Goal: Information Seeking & Learning: Learn about a topic

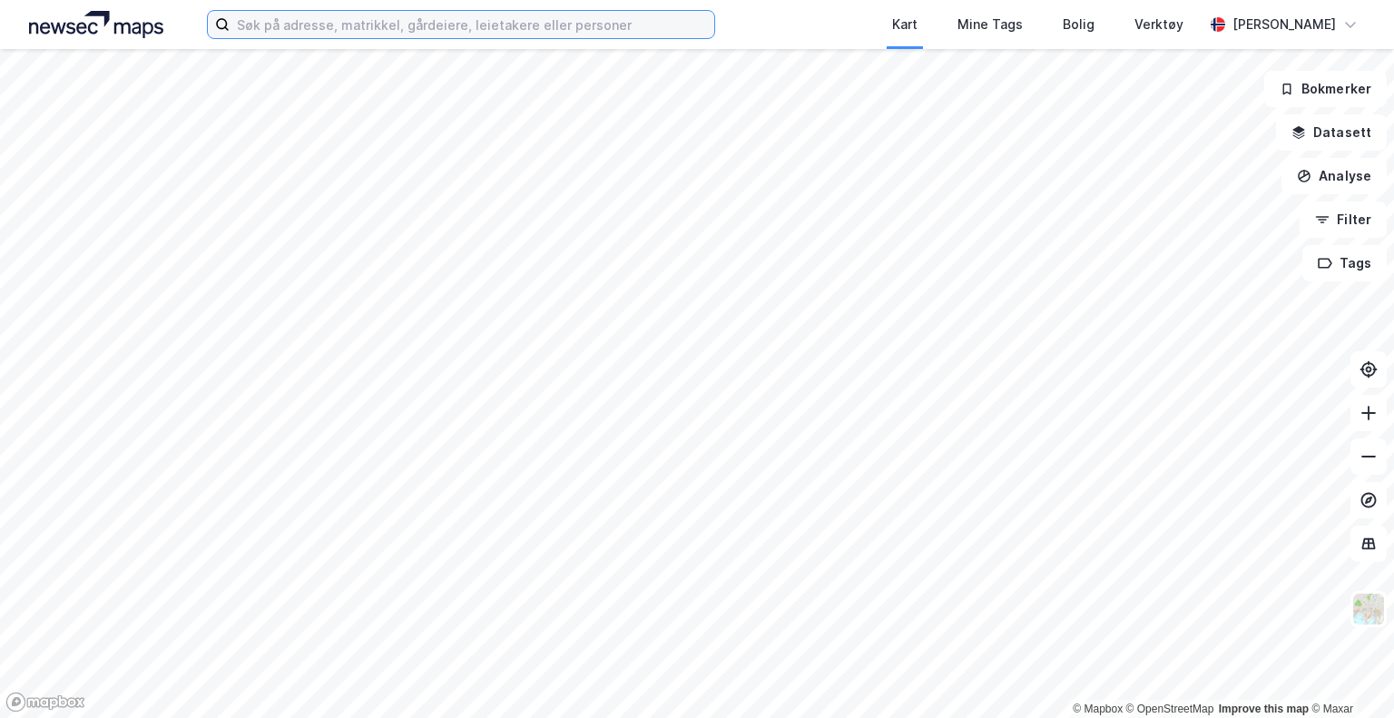
click at [588, 28] on input at bounding box center [472, 24] width 485 height 27
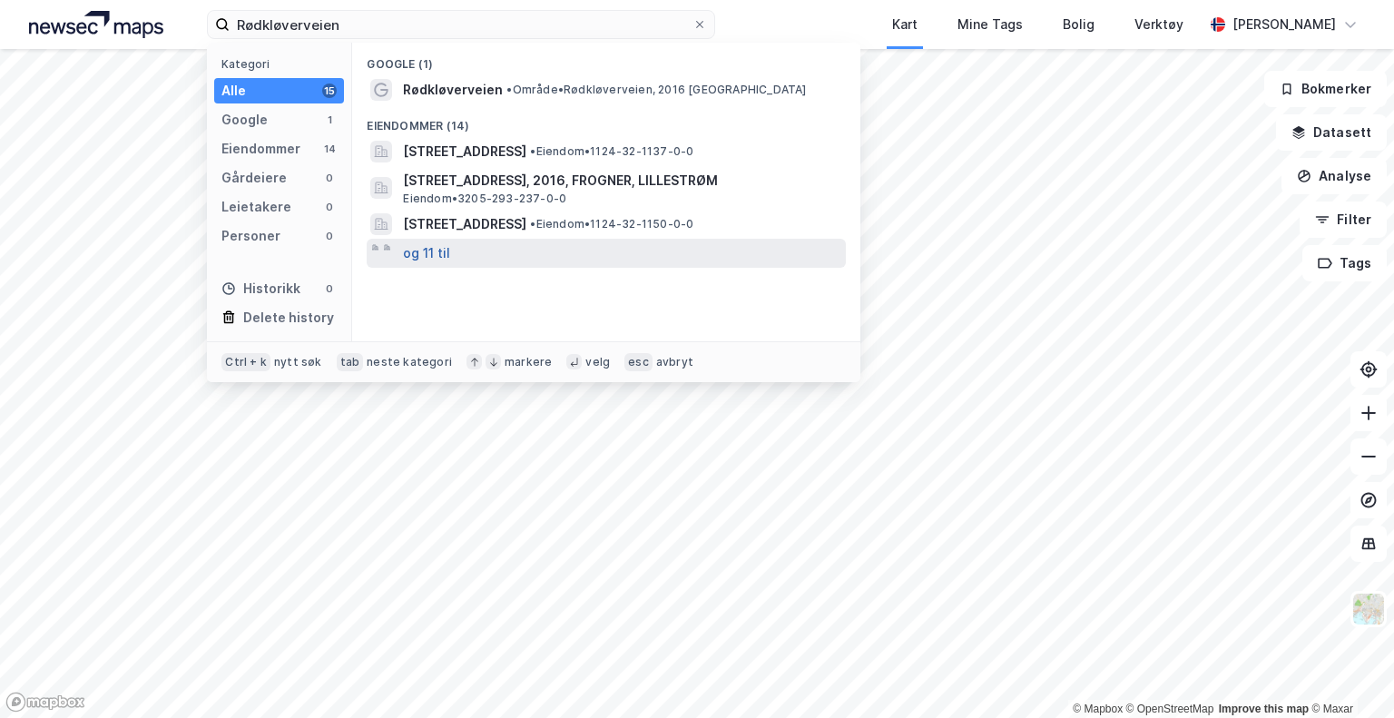
click at [435, 250] on button "og 11 til" at bounding box center [426, 253] width 47 height 22
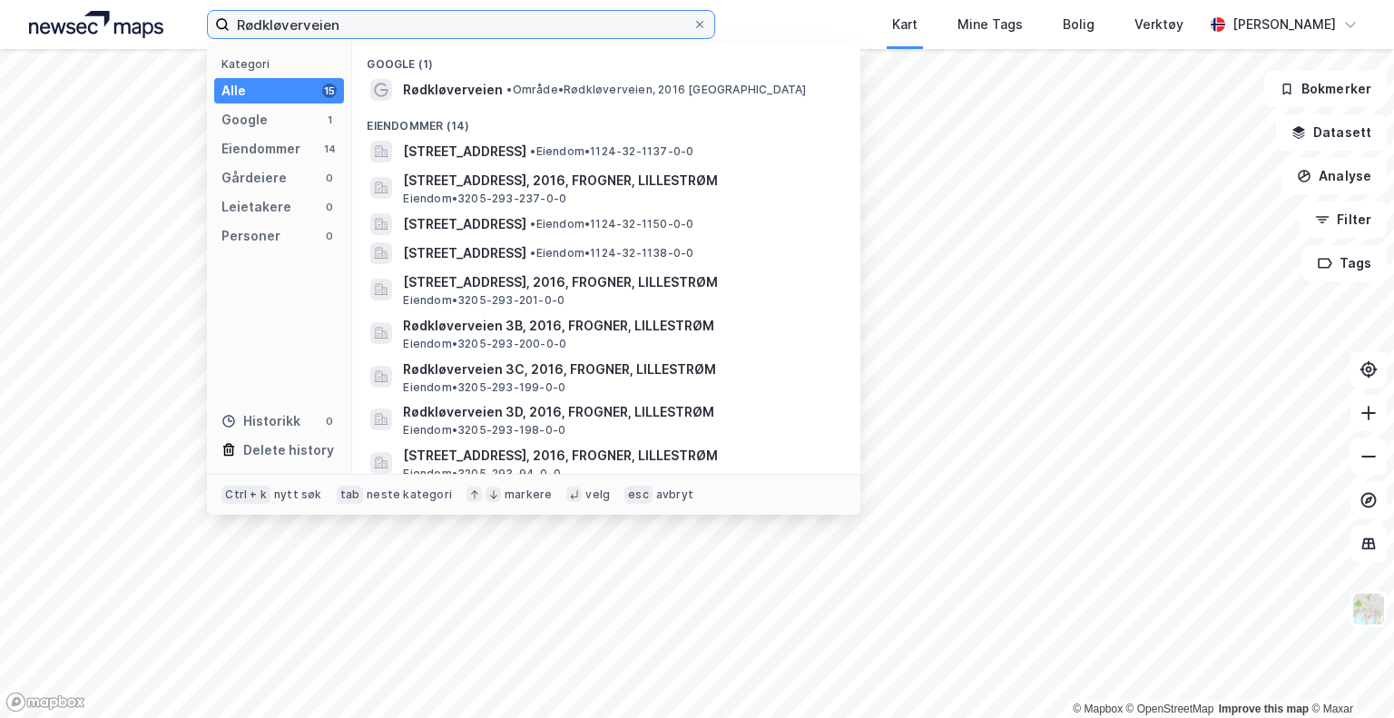
click at [375, 25] on input "Rødkløverveien" at bounding box center [461, 24] width 463 height 27
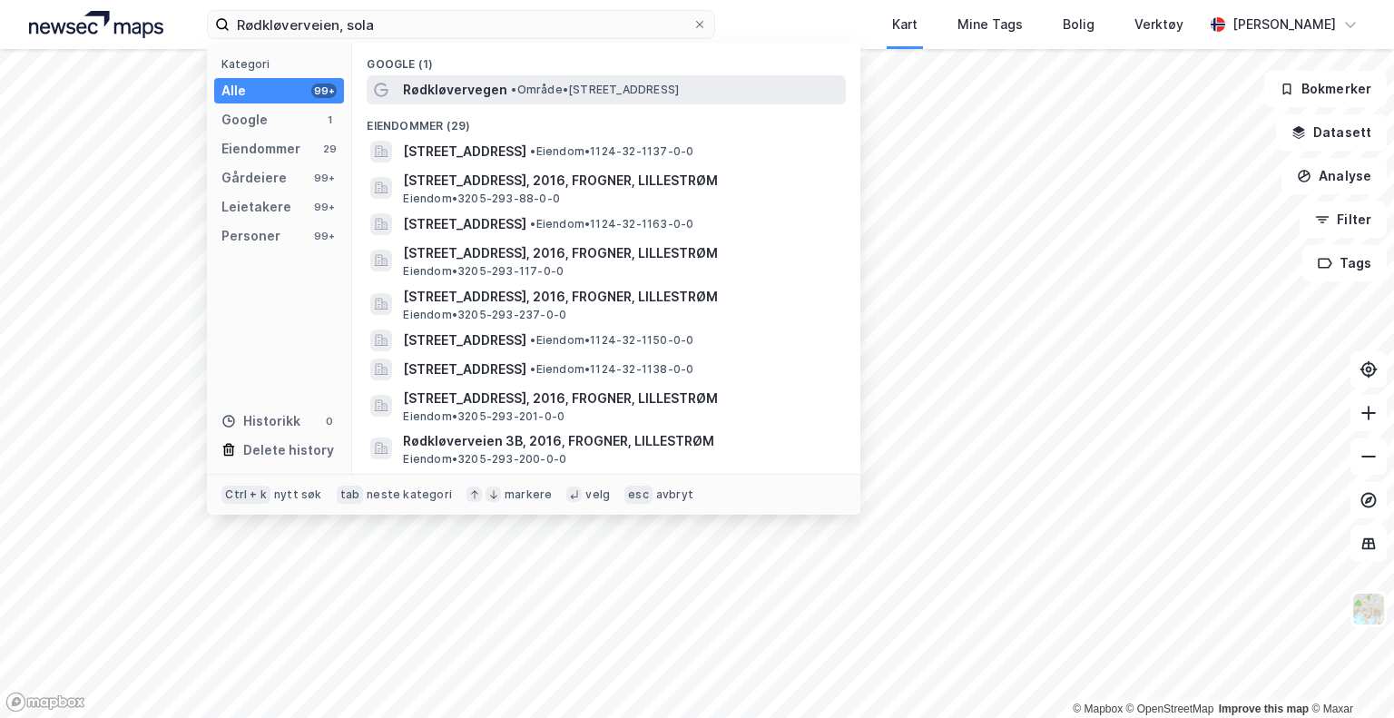
click at [478, 93] on span "Rødkløvervegen" at bounding box center [455, 90] width 104 height 22
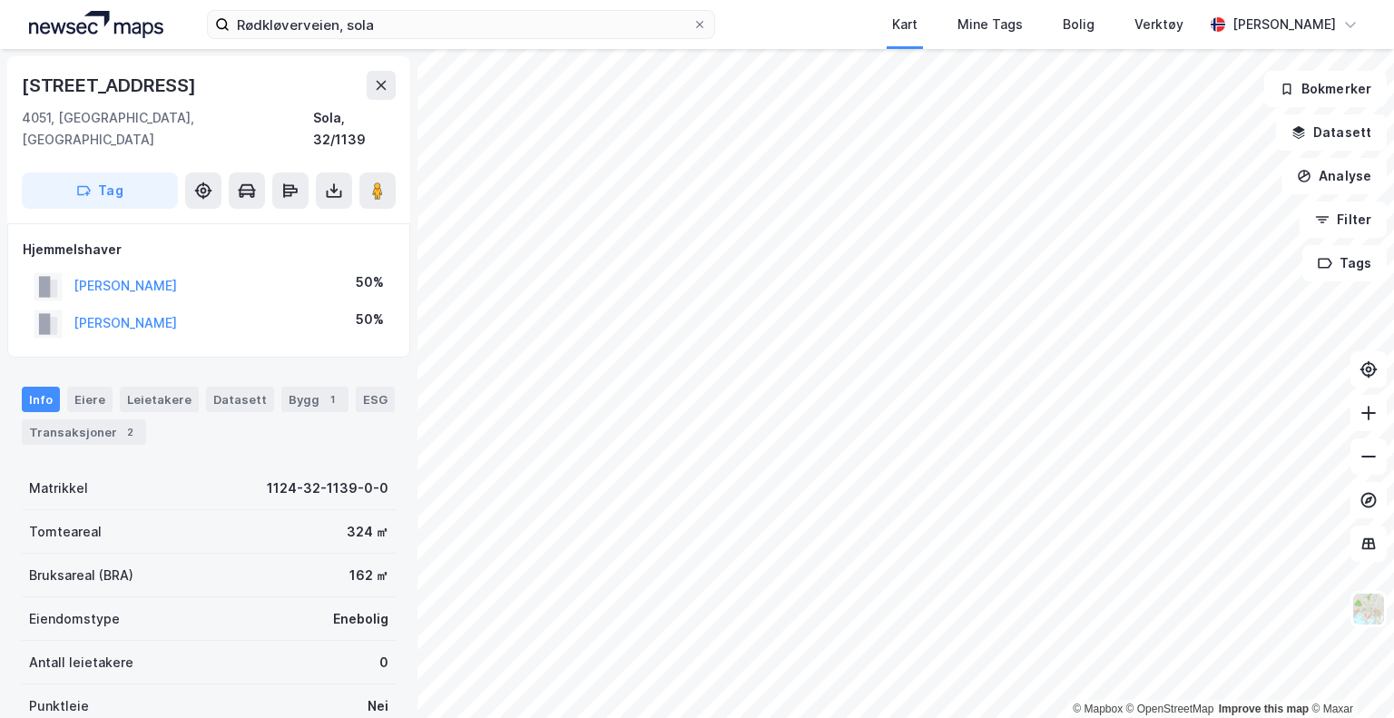
drag, startPoint x: 90, startPoint y: 402, endPoint x: 241, endPoint y: 409, distance: 151.8
click at [89, 419] on div "Transaksjoner 2" at bounding box center [84, 431] width 124 height 25
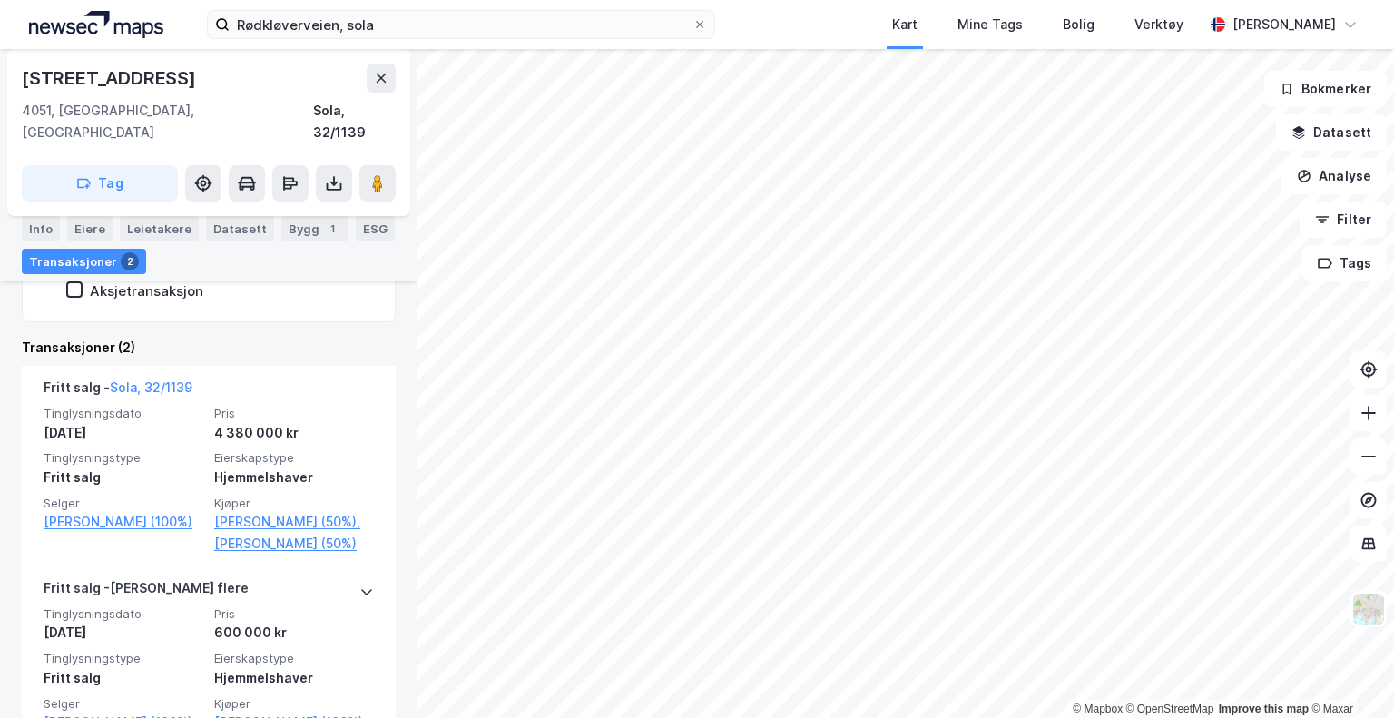
scroll to position [328, 0]
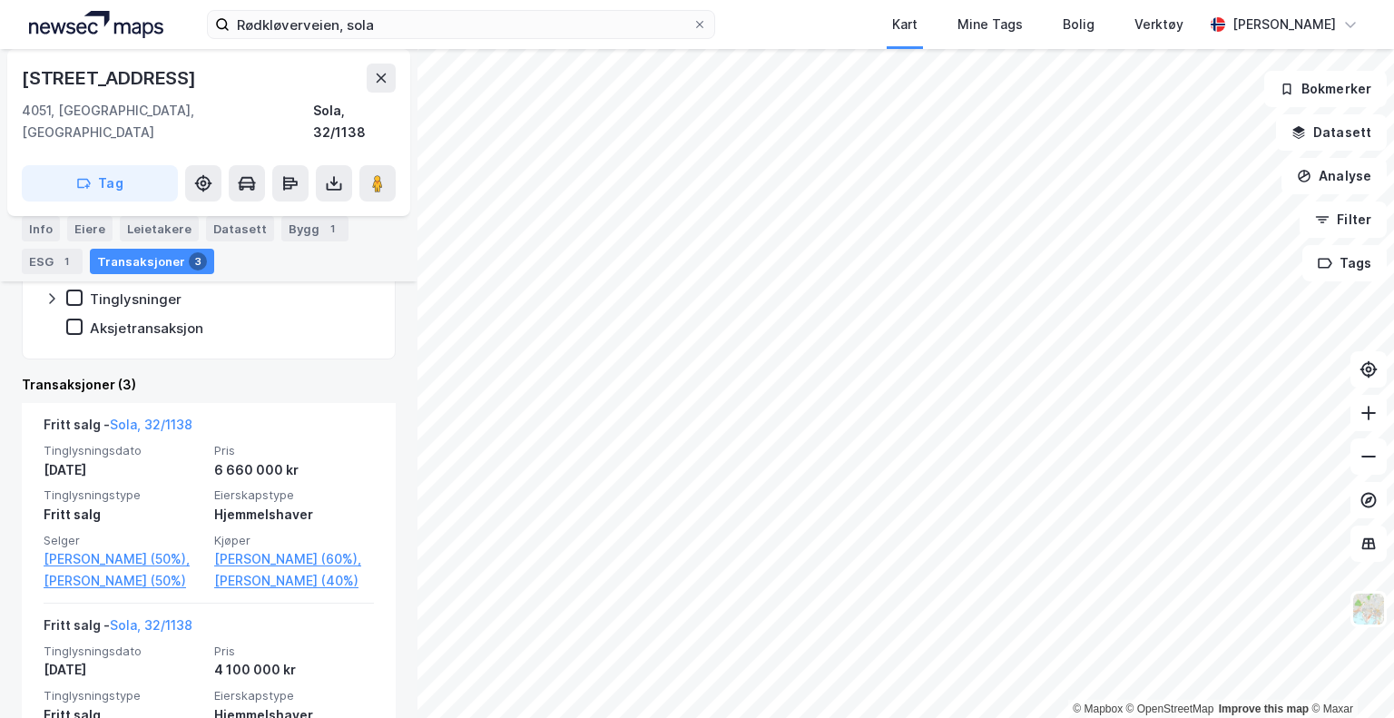
scroll to position [428, 0]
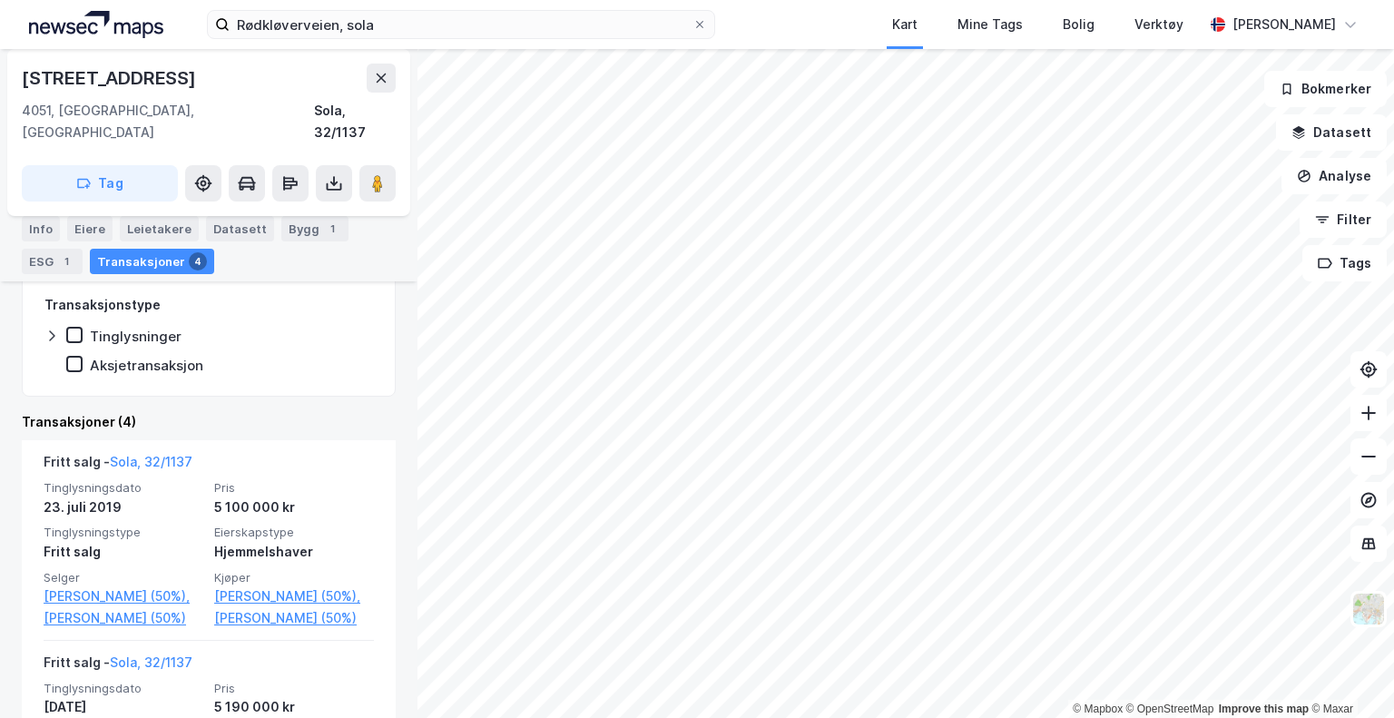
scroll to position [338, 0]
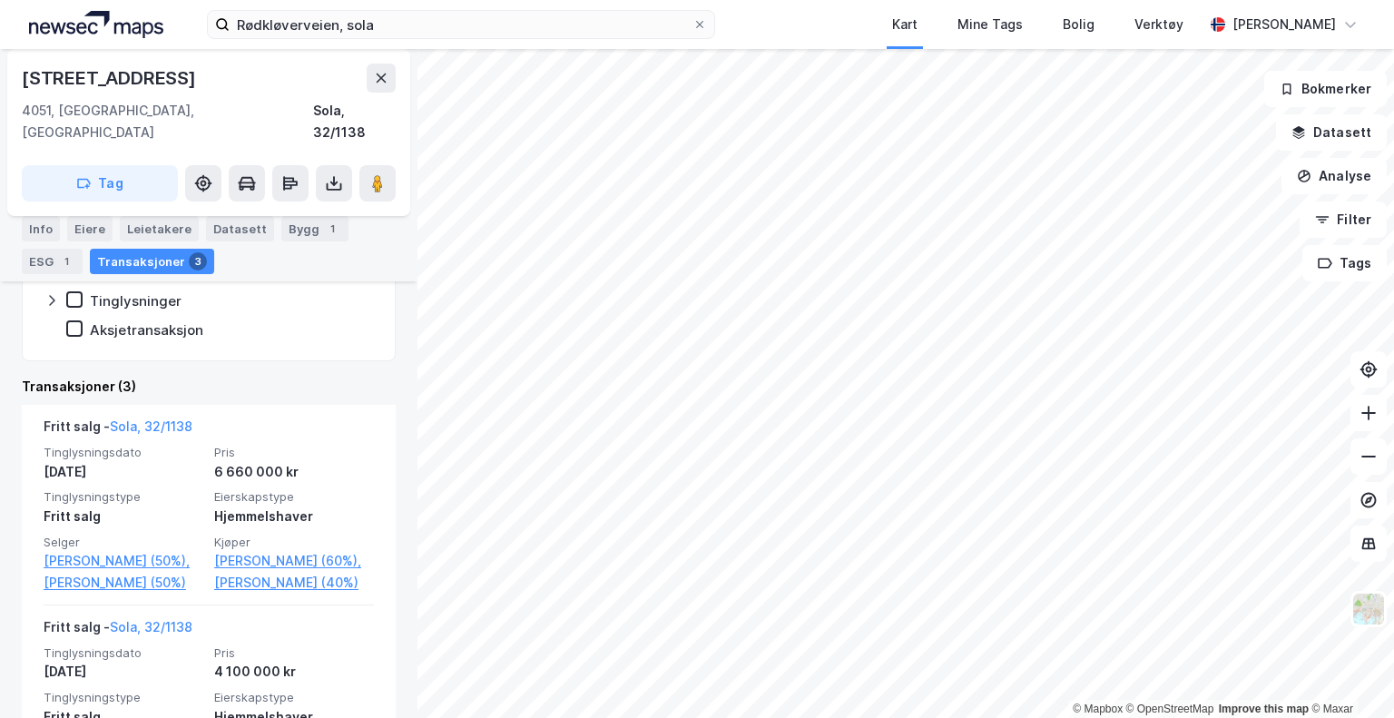
scroll to position [338, 0]
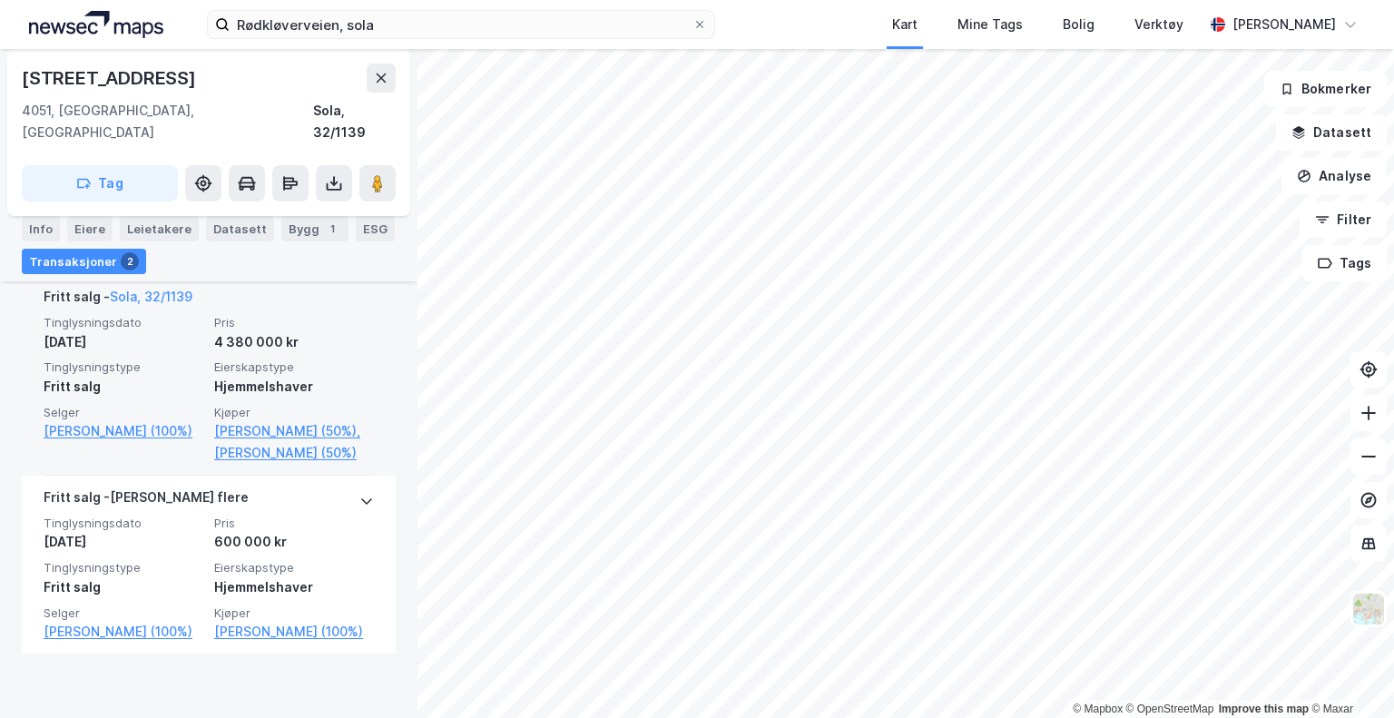
scroll to position [328, 0]
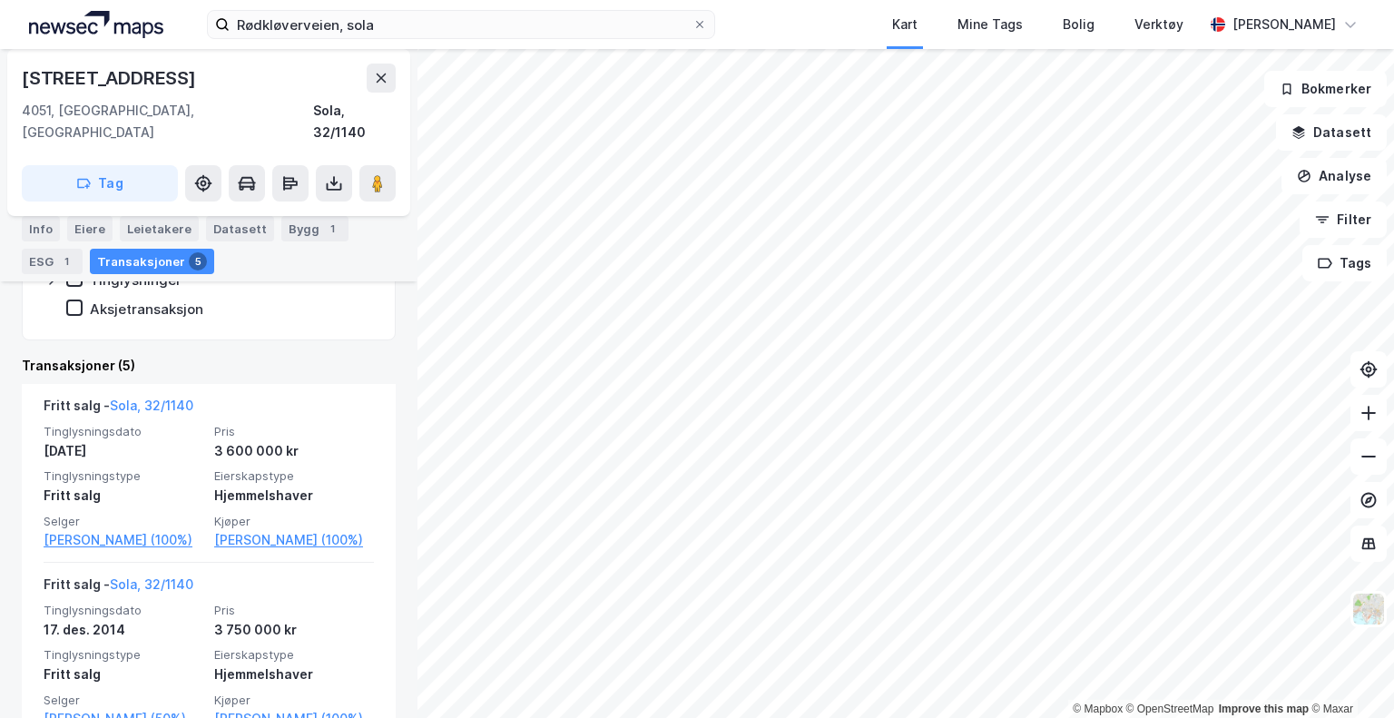
scroll to position [391, 0]
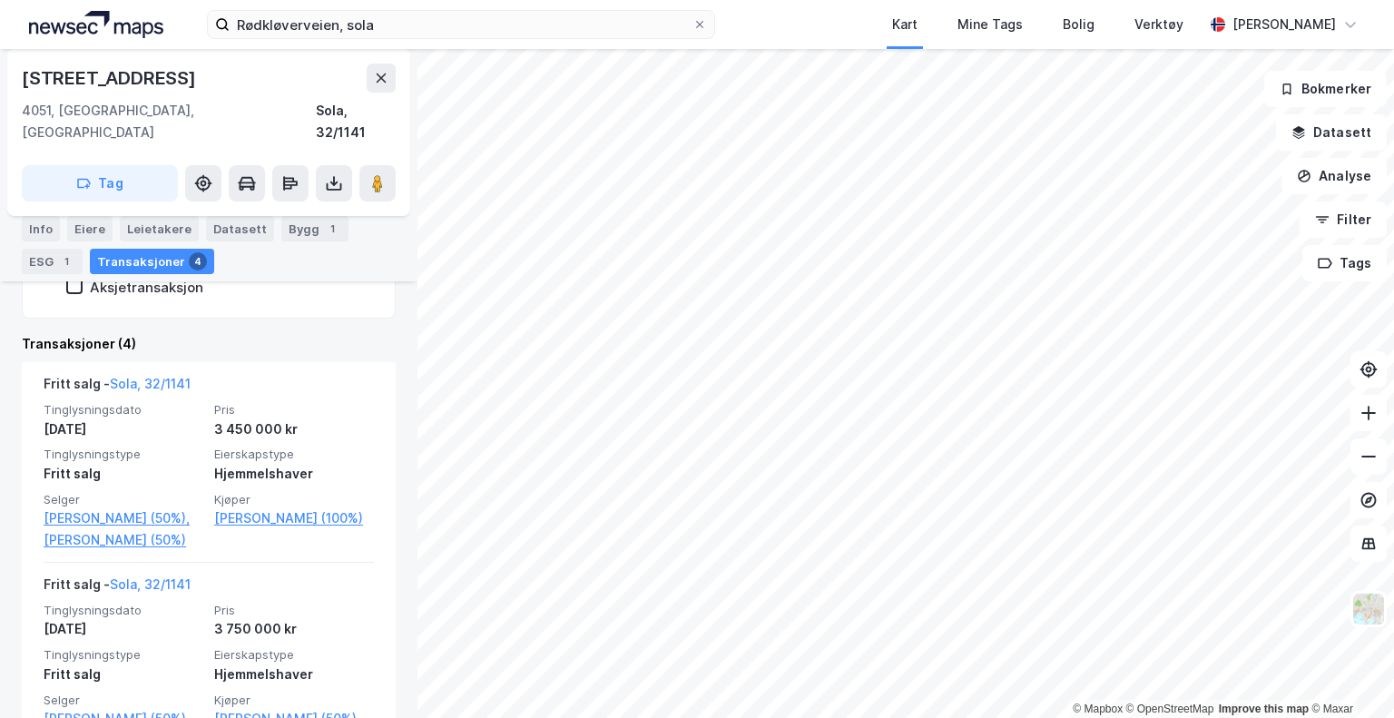
scroll to position [391, 0]
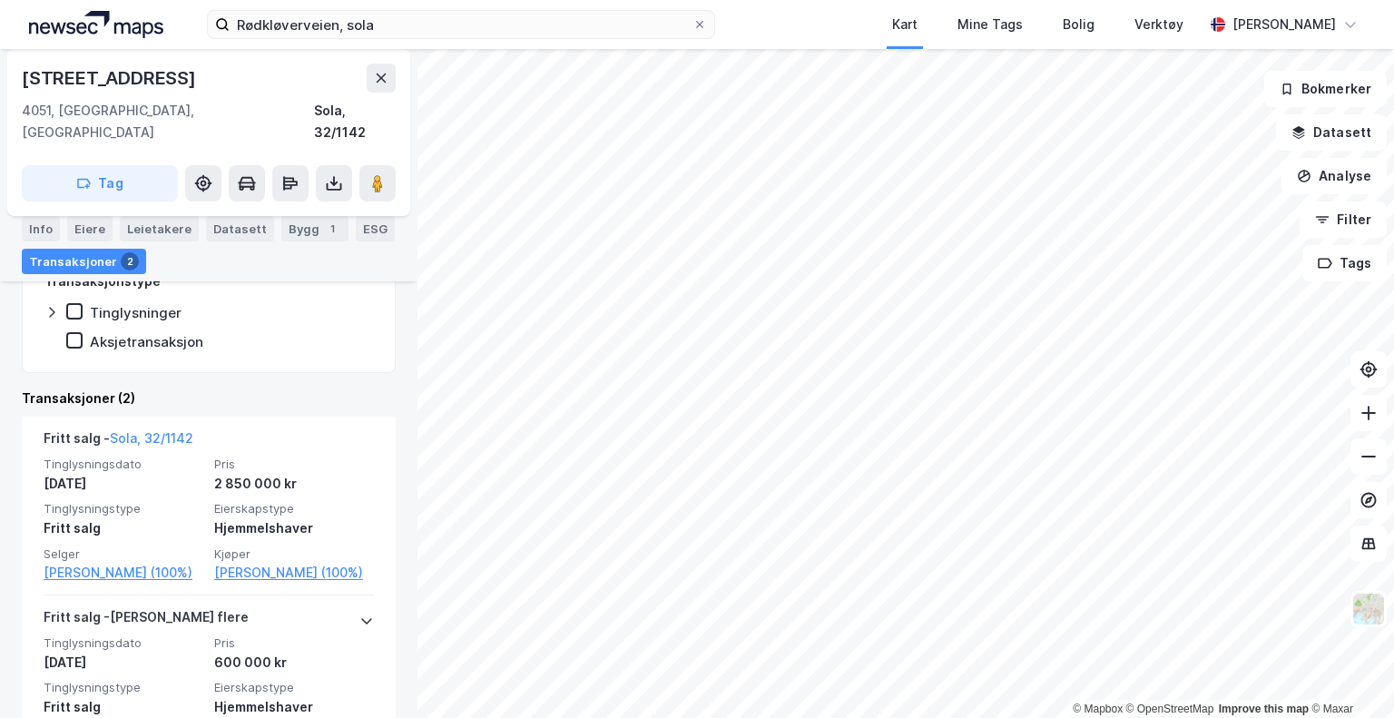
scroll to position [391, 0]
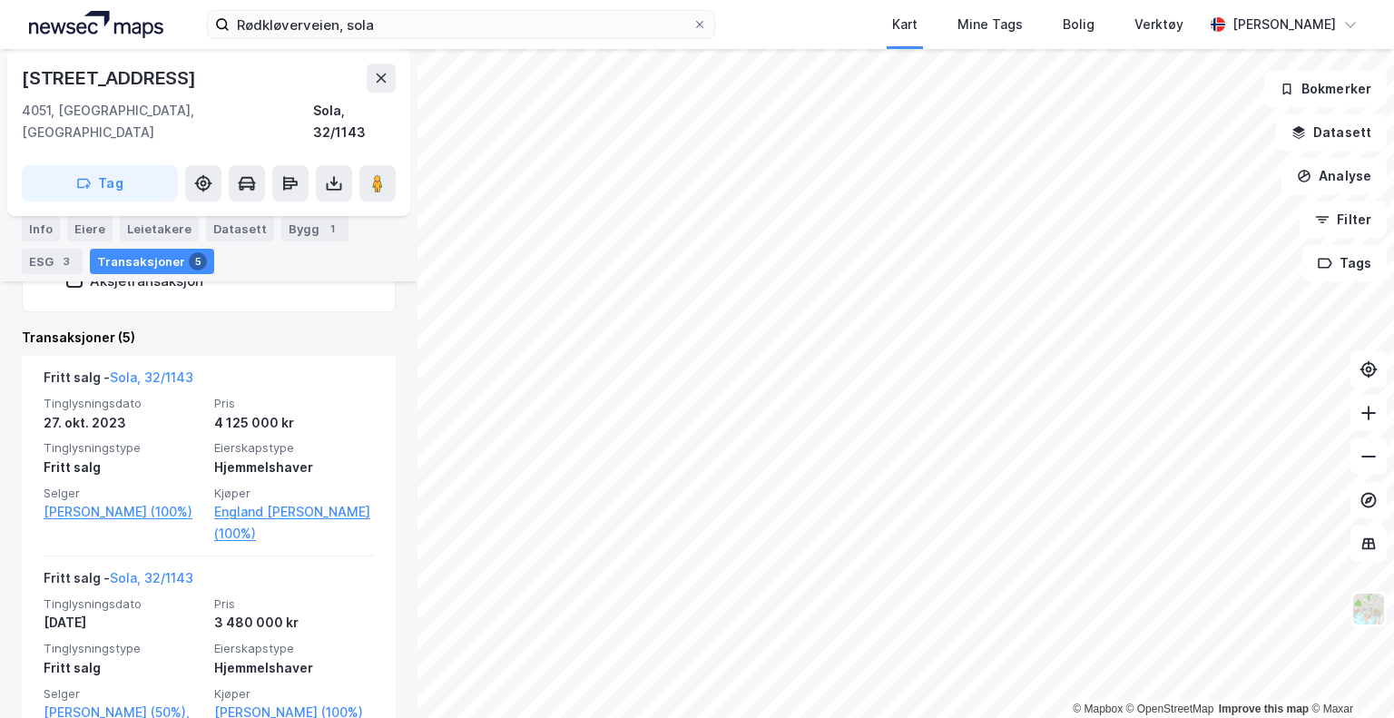
scroll to position [300, 0]
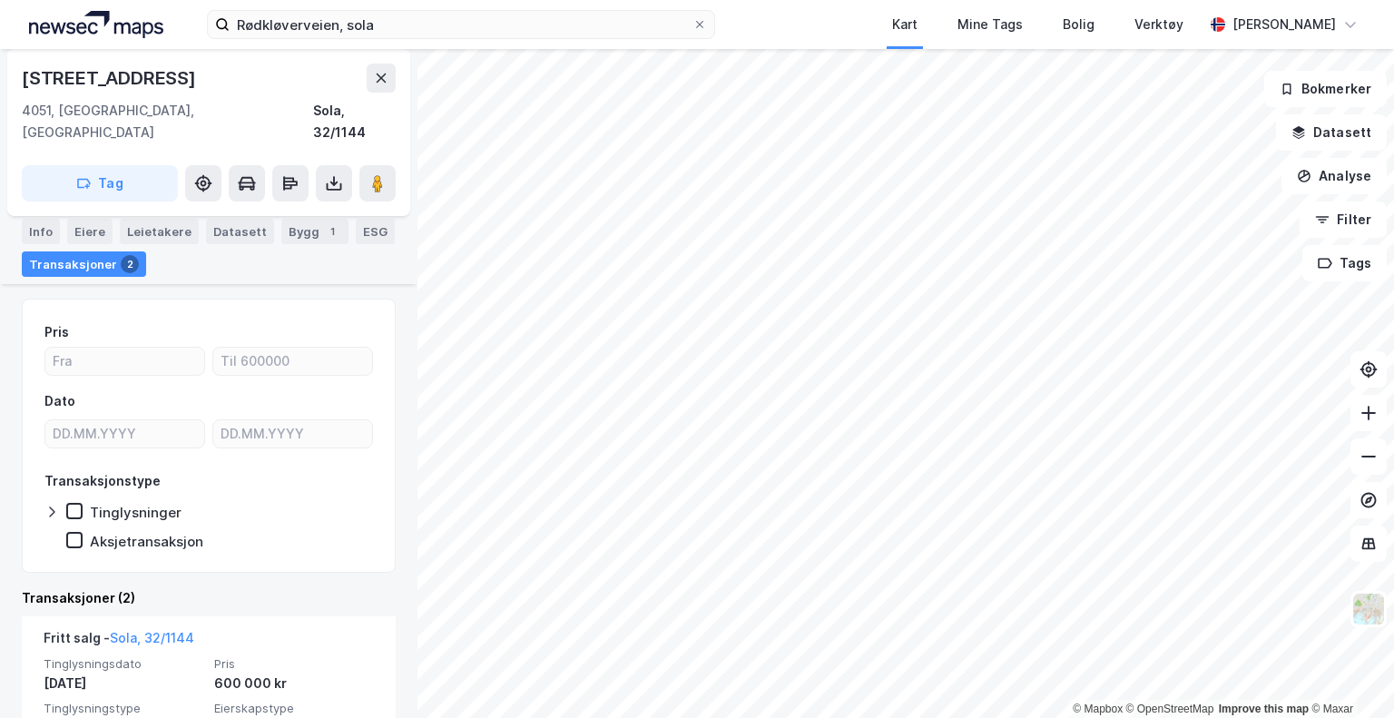
scroll to position [300, 0]
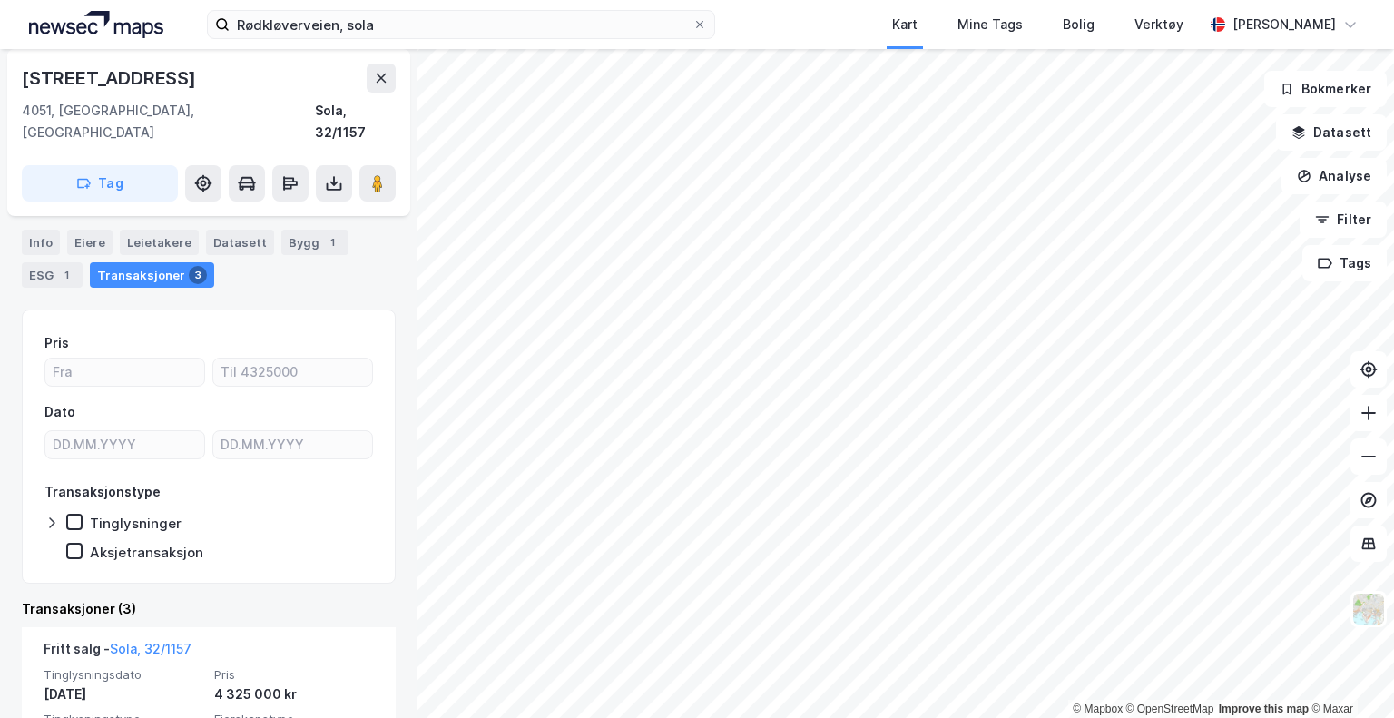
scroll to position [300, 0]
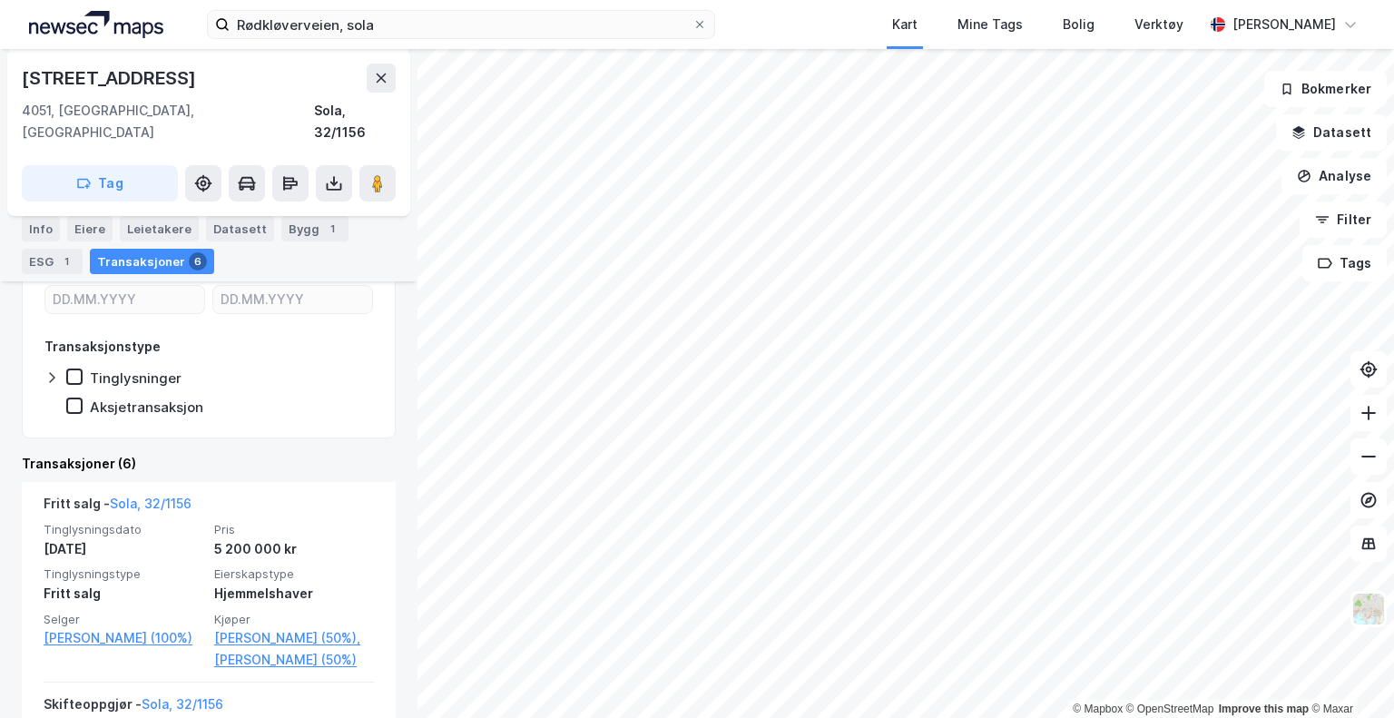
scroll to position [338, 0]
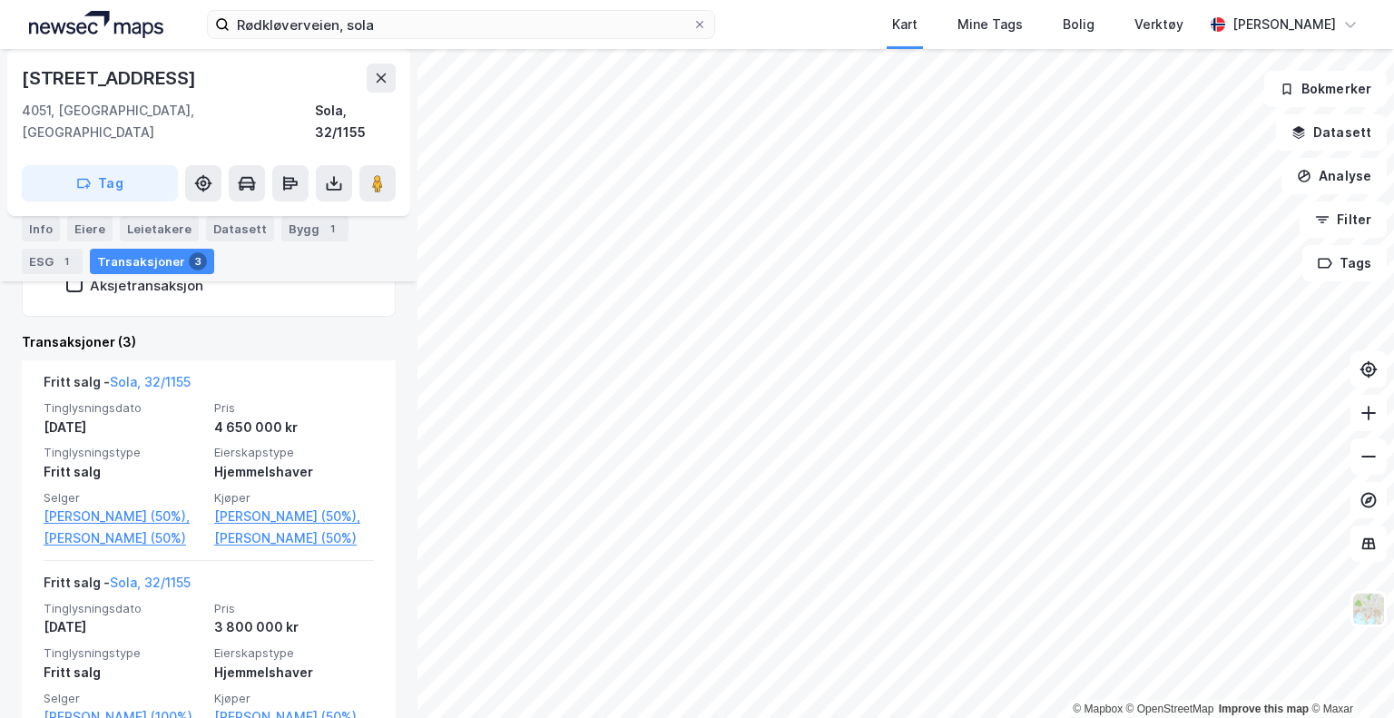
scroll to position [428, 0]
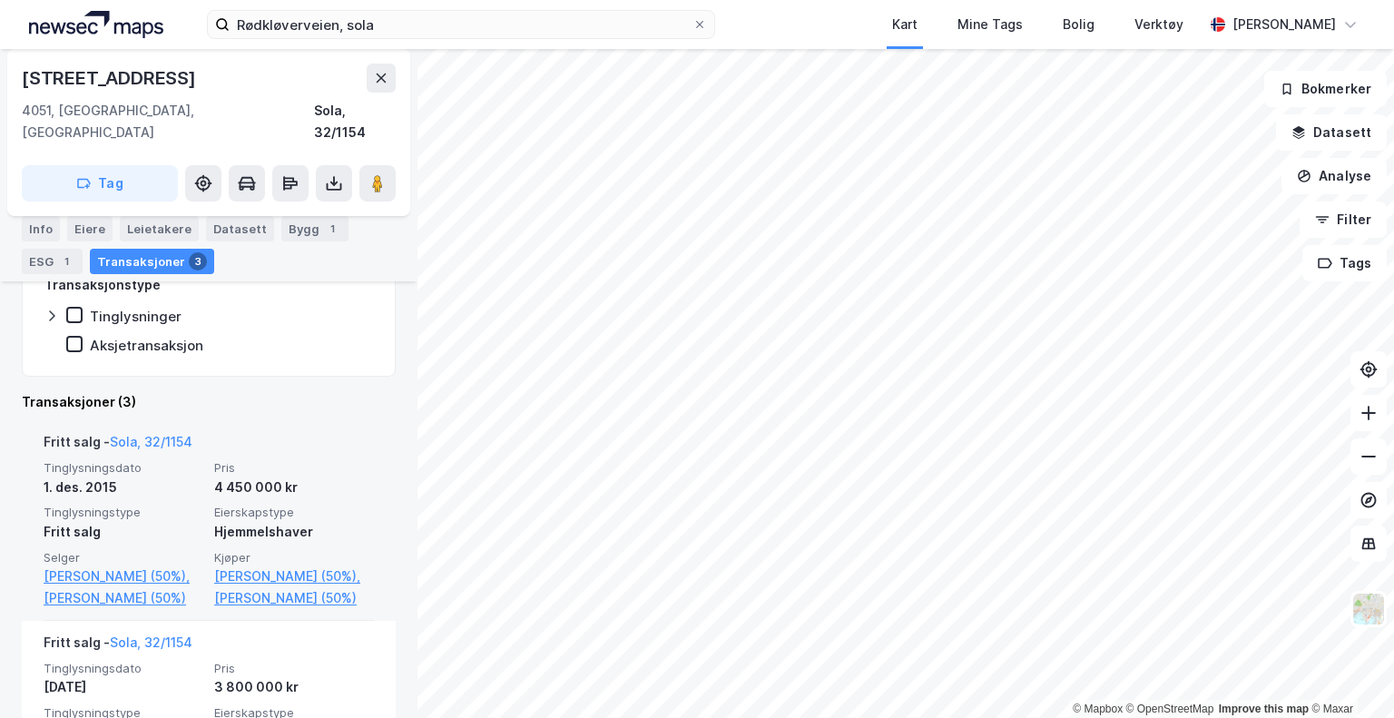
scroll to position [338, 0]
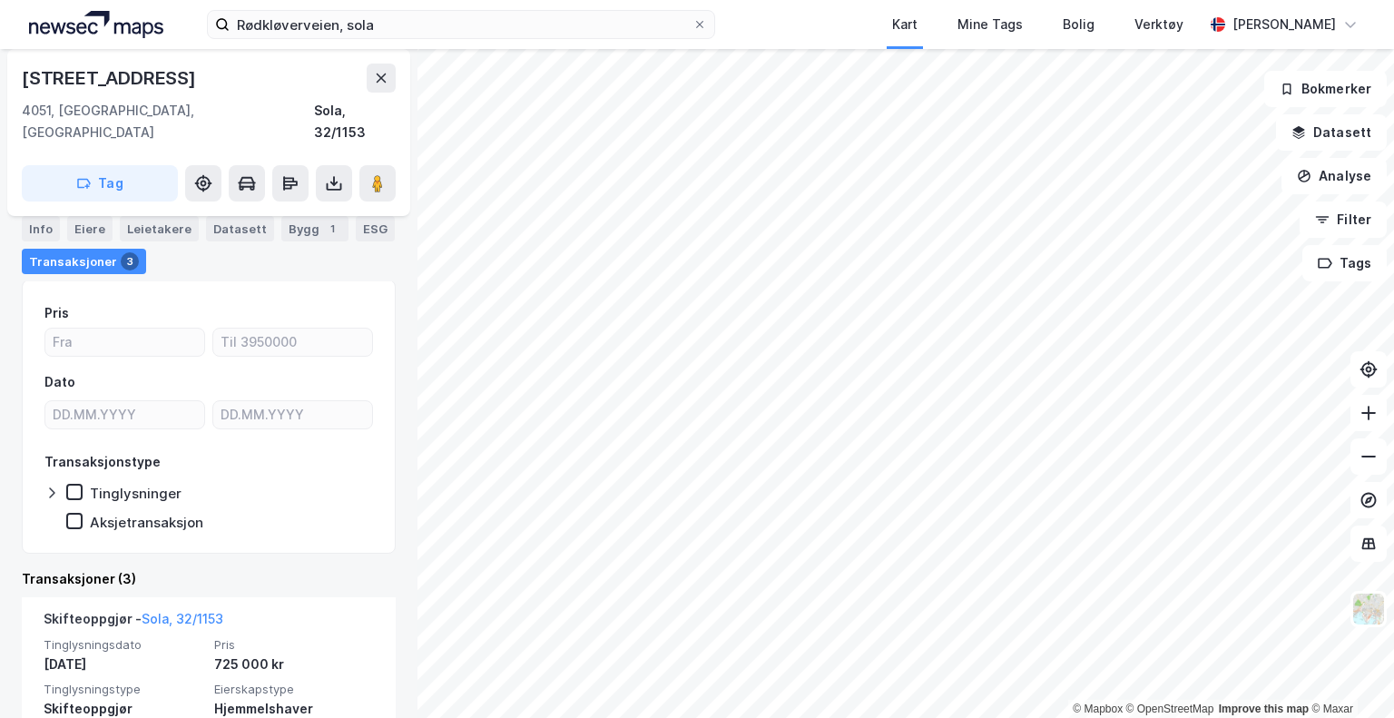
scroll to position [28, 0]
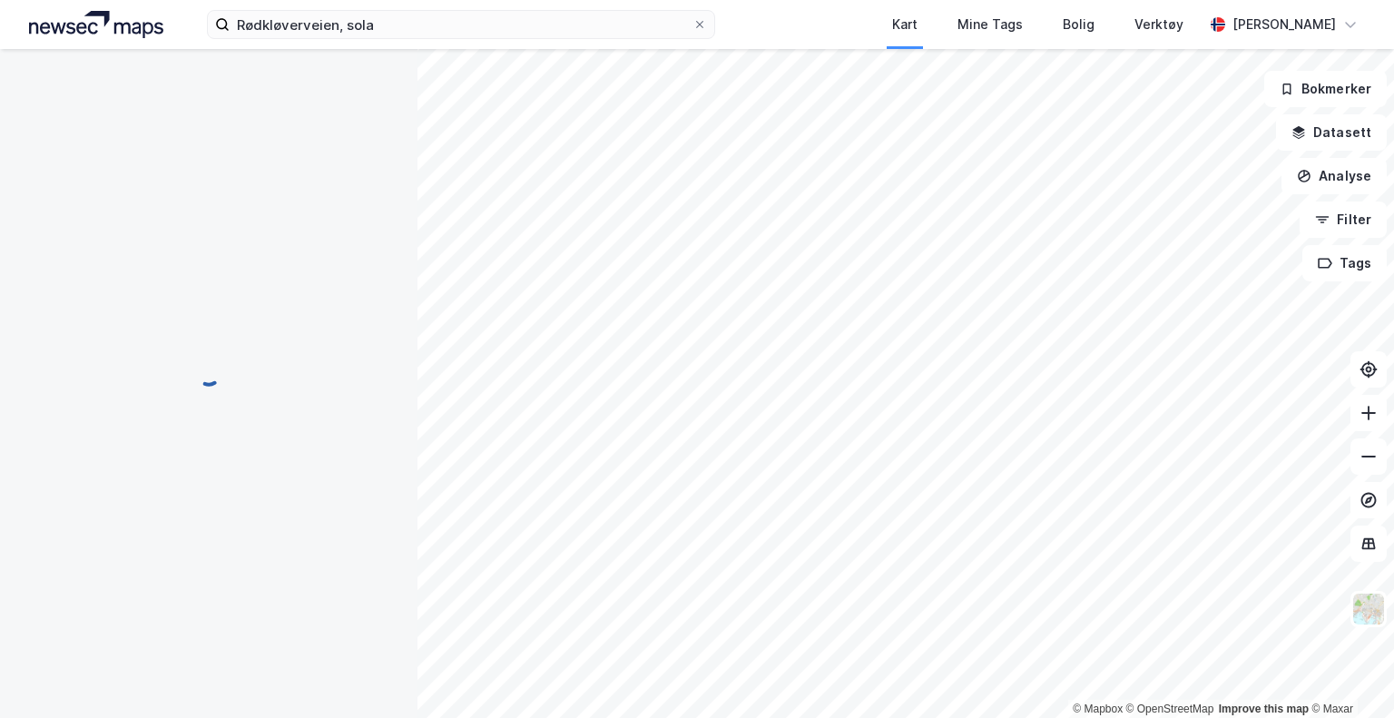
scroll to position [28, 0]
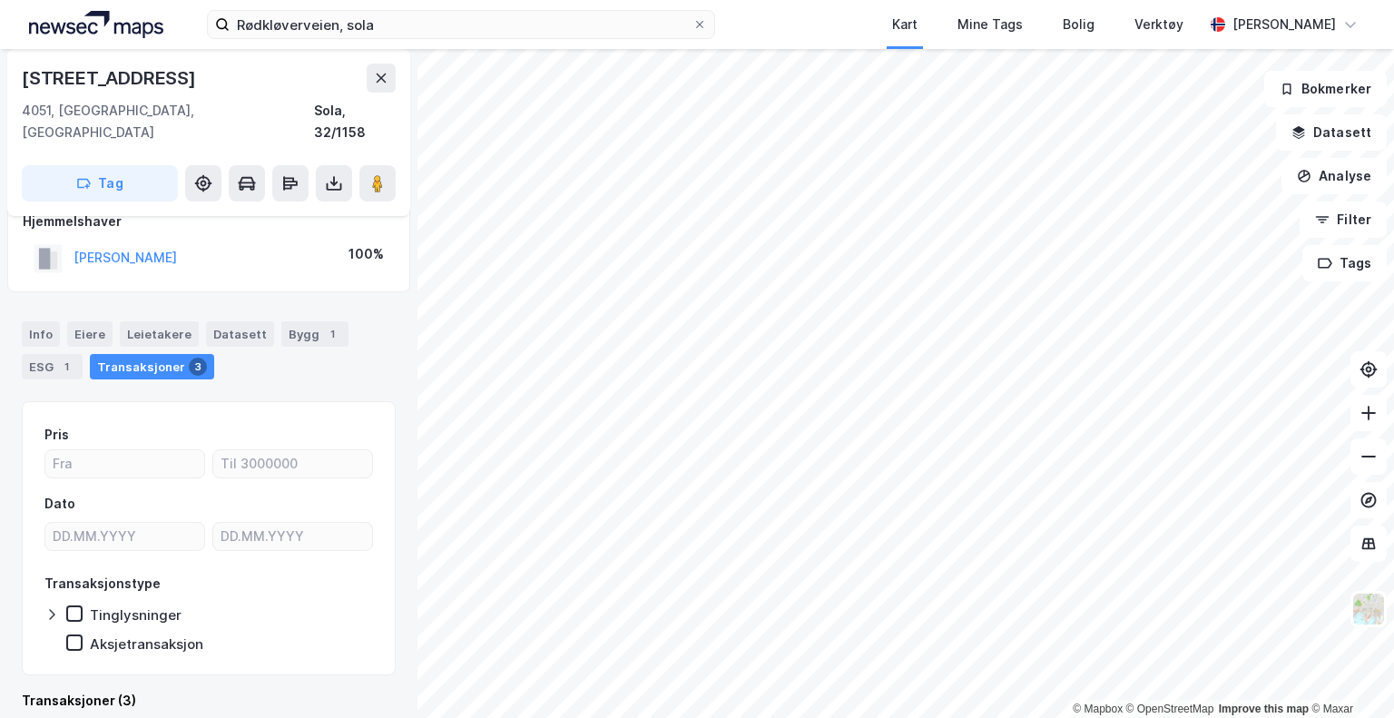
scroll to position [28, 0]
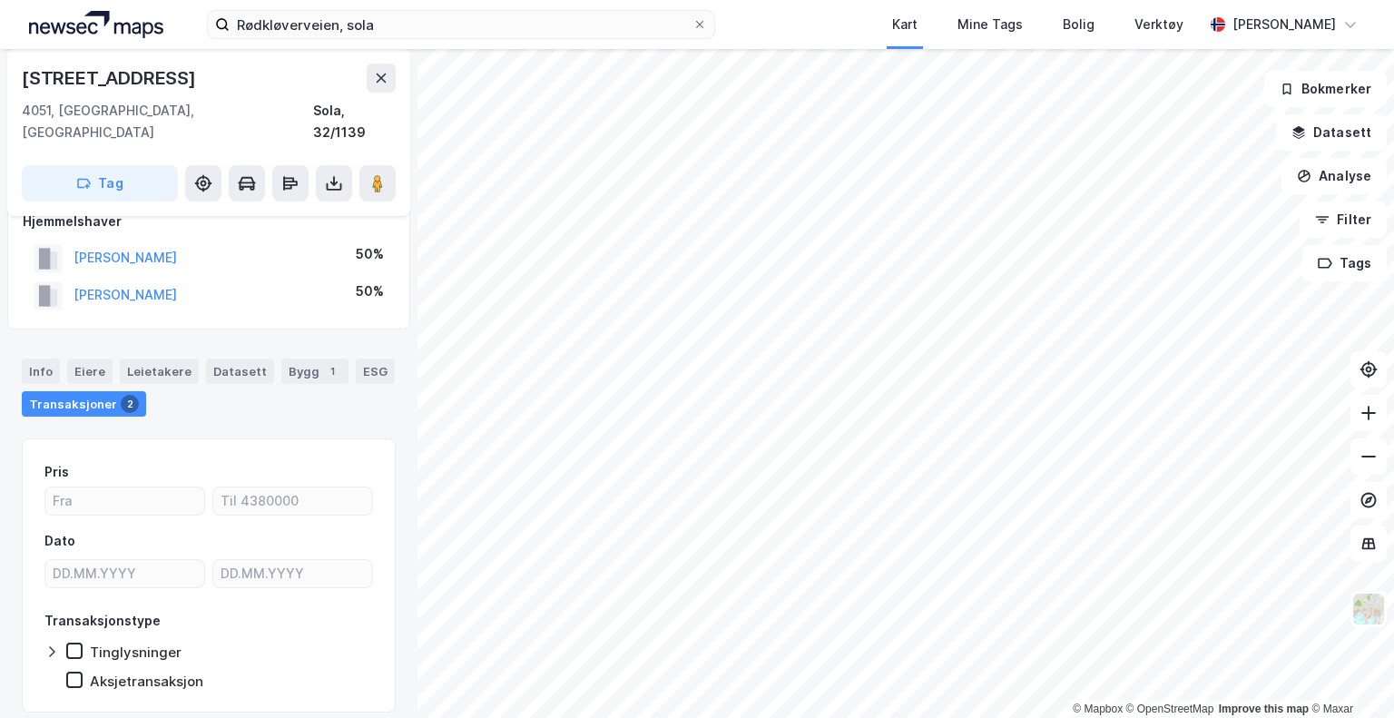
scroll to position [28, 0]
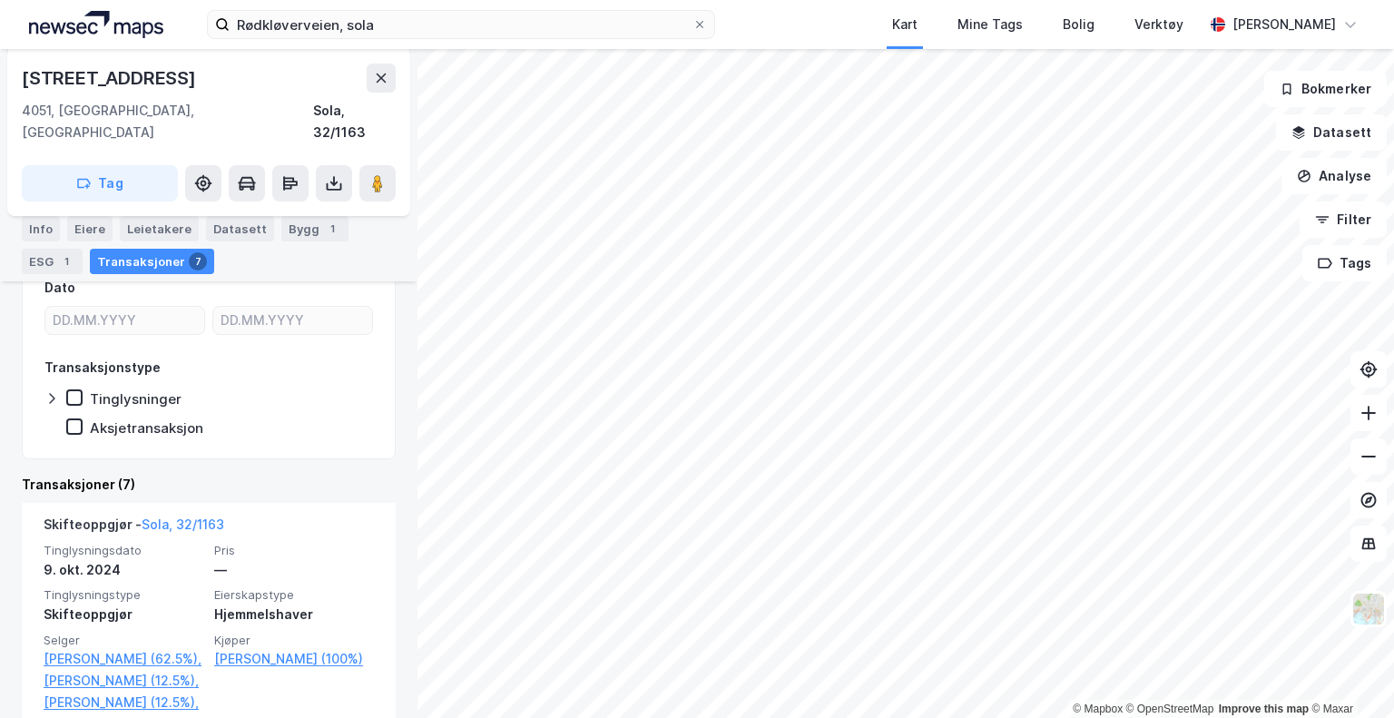
scroll to position [210, 0]
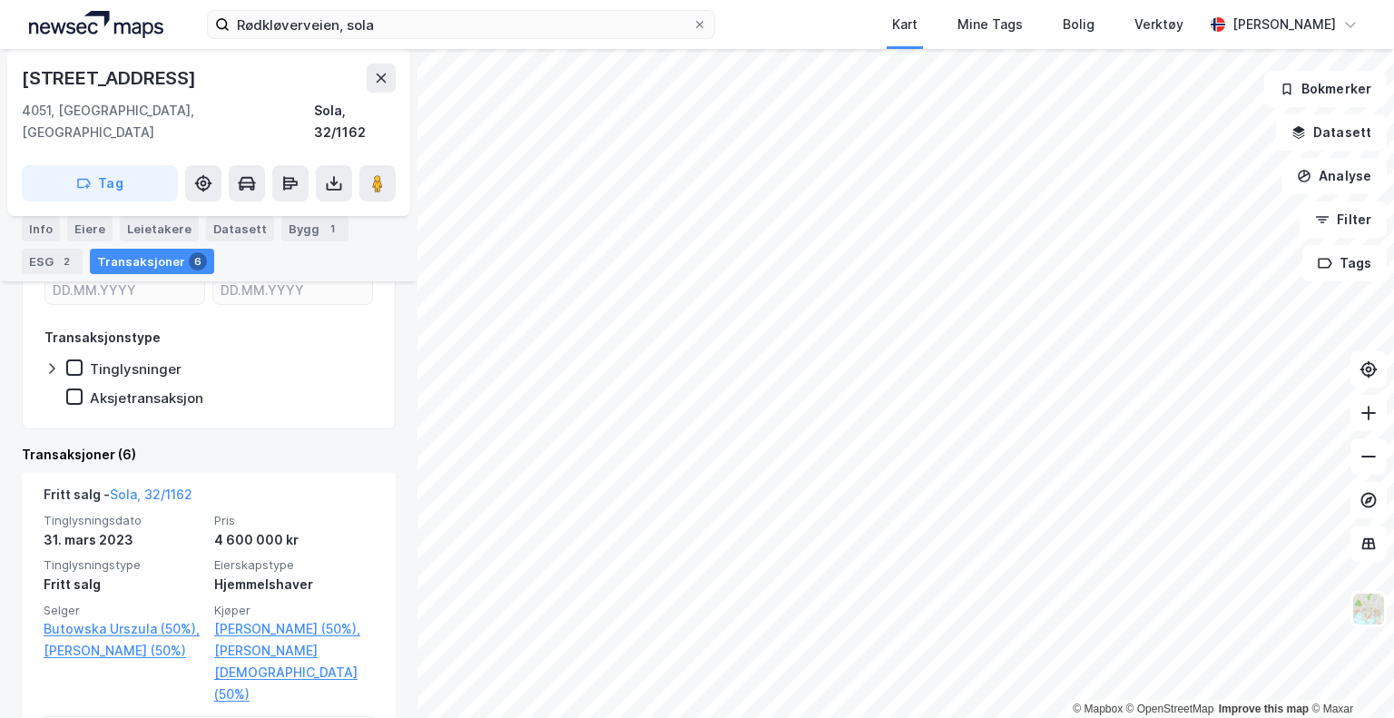
scroll to position [272, 0]
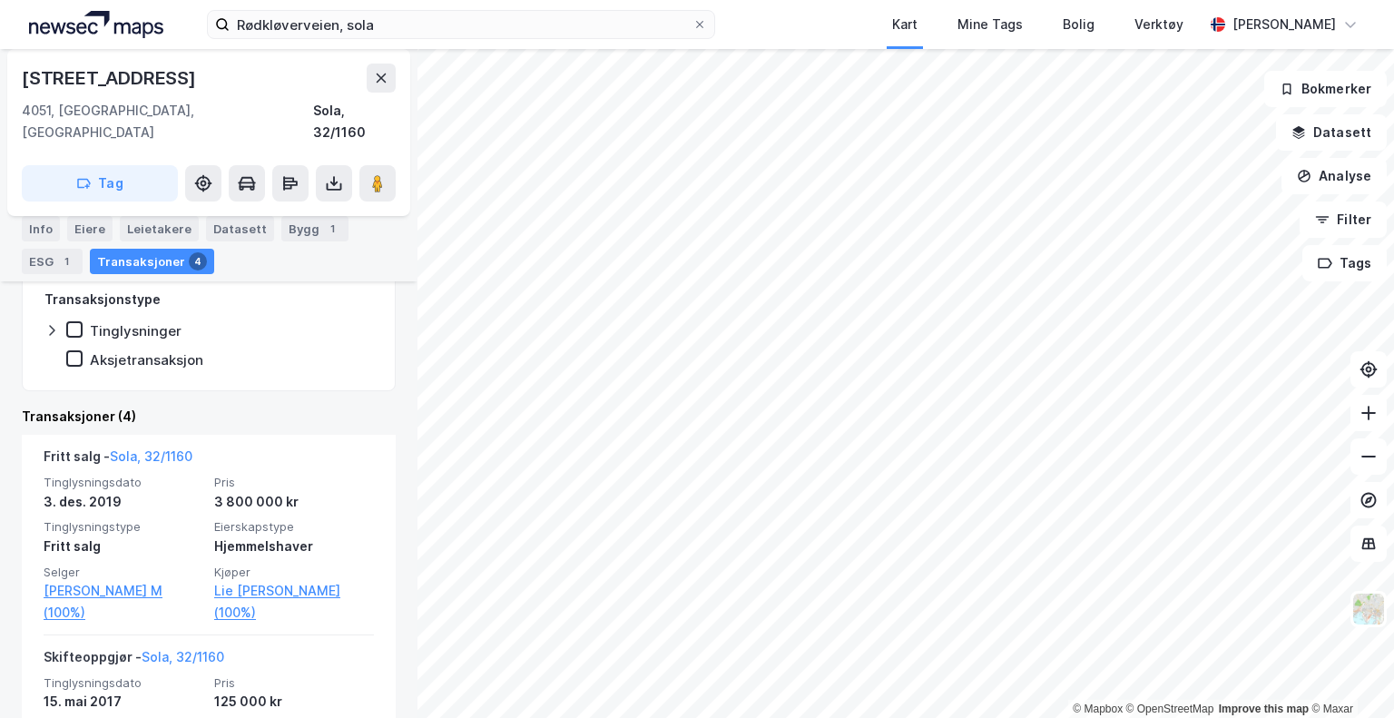
scroll to position [301, 0]
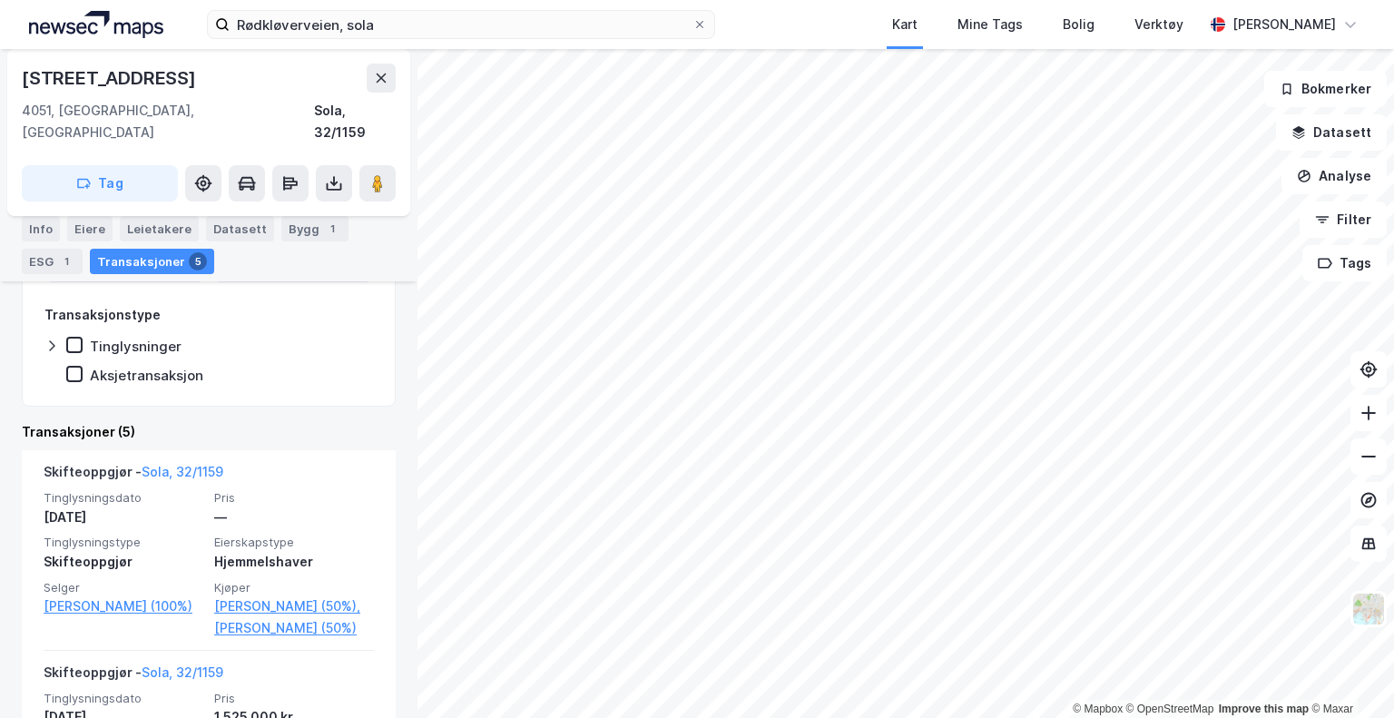
scroll to position [300, 0]
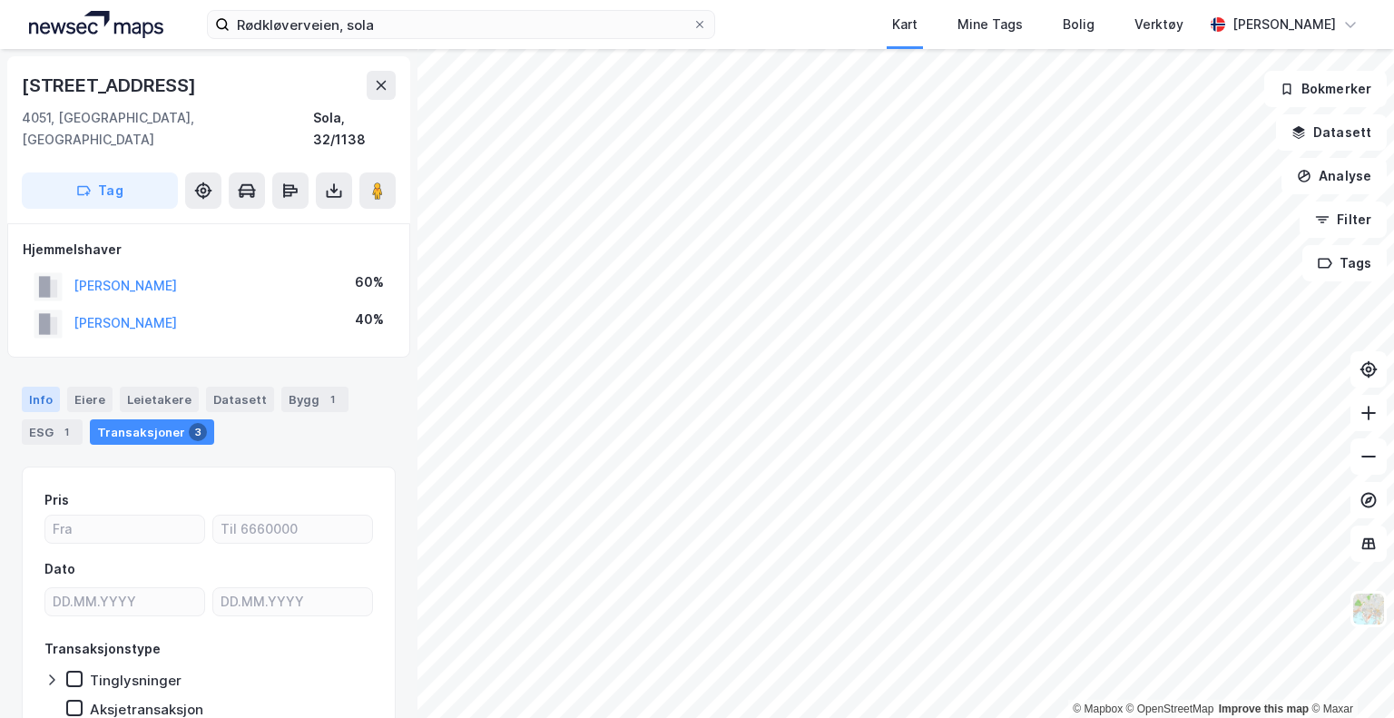
click at [28, 387] on div "Info" at bounding box center [41, 399] width 38 height 25
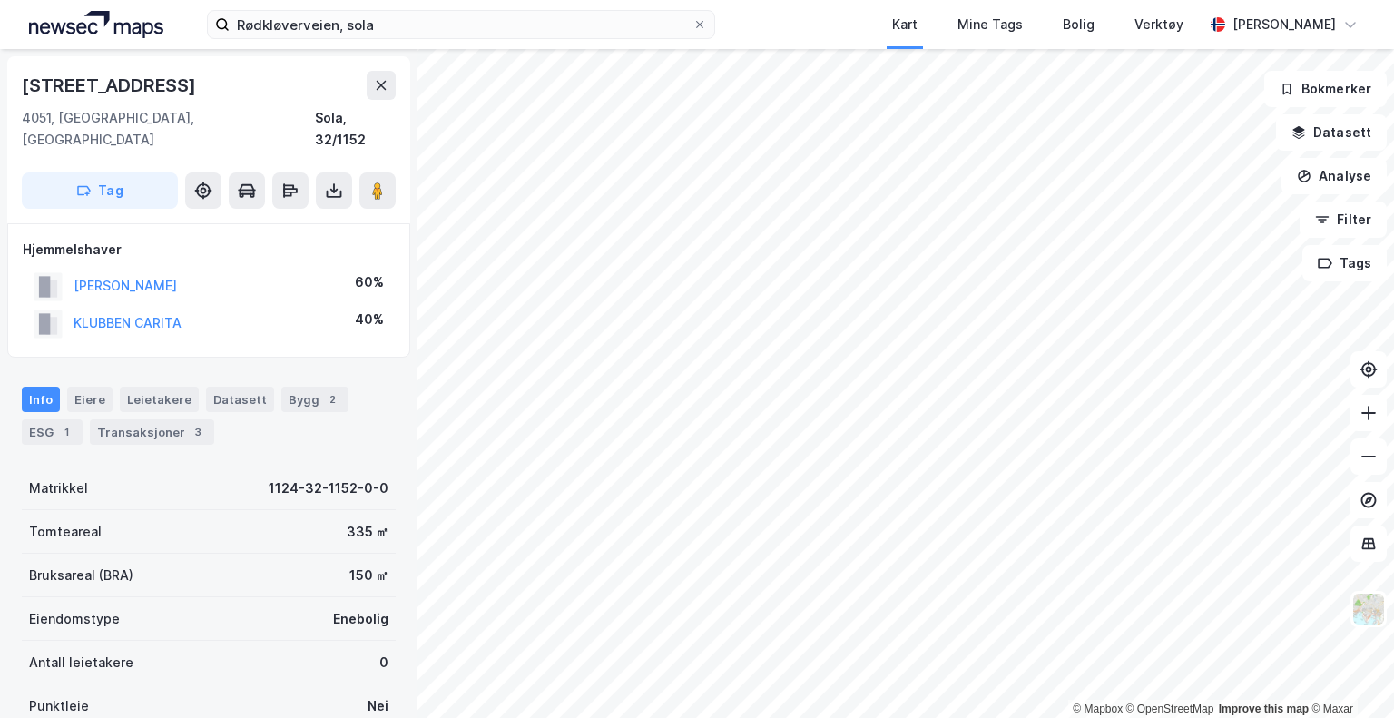
click at [0, 0] on button "[PERSON_NAME]" at bounding box center [0, 0] width 0 height 0
click at [0, 0] on button "KLUBBEN CARITA" at bounding box center [0, 0] width 0 height 0
drag, startPoint x: 177, startPoint y: 409, endPoint x: 185, endPoint y: 418, distance: 12.2
click at [177, 419] on div "Transaksjoner 3" at bounding box center [152, 431] width 124 height 25
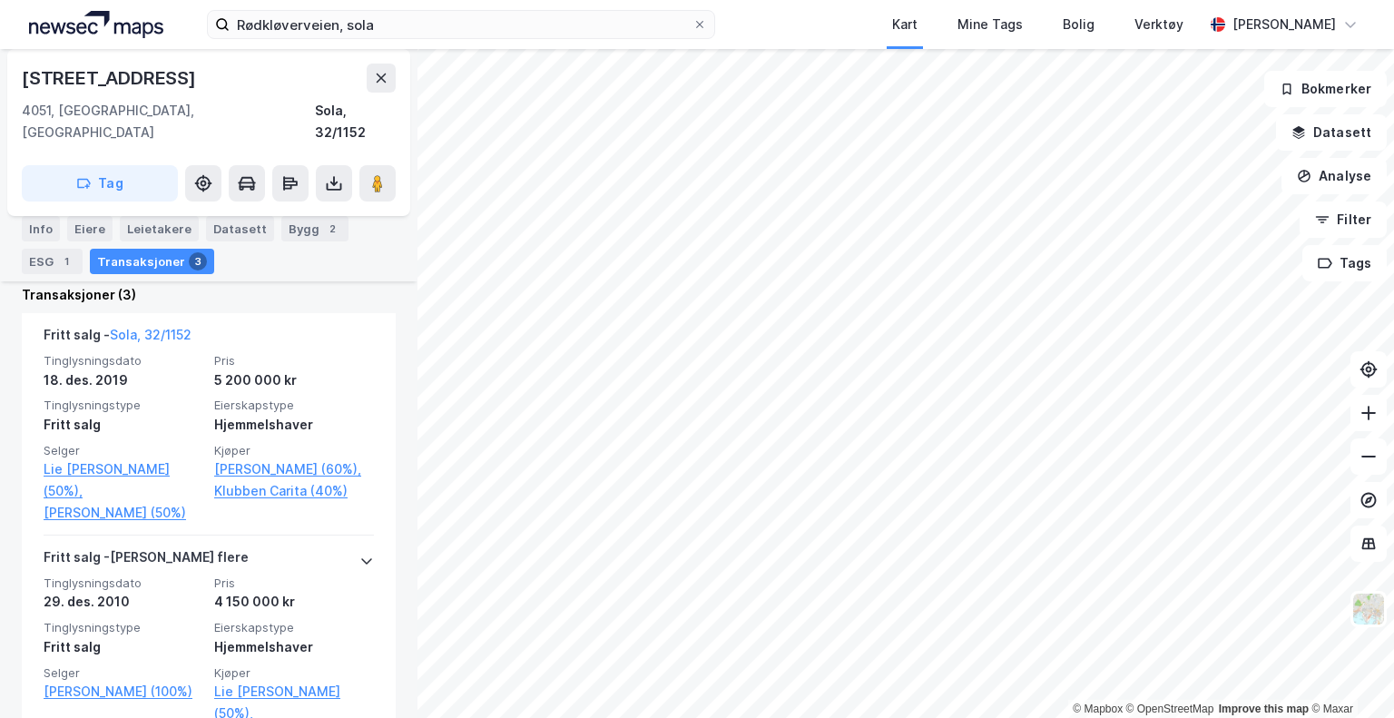
scroll to position [428, 0]
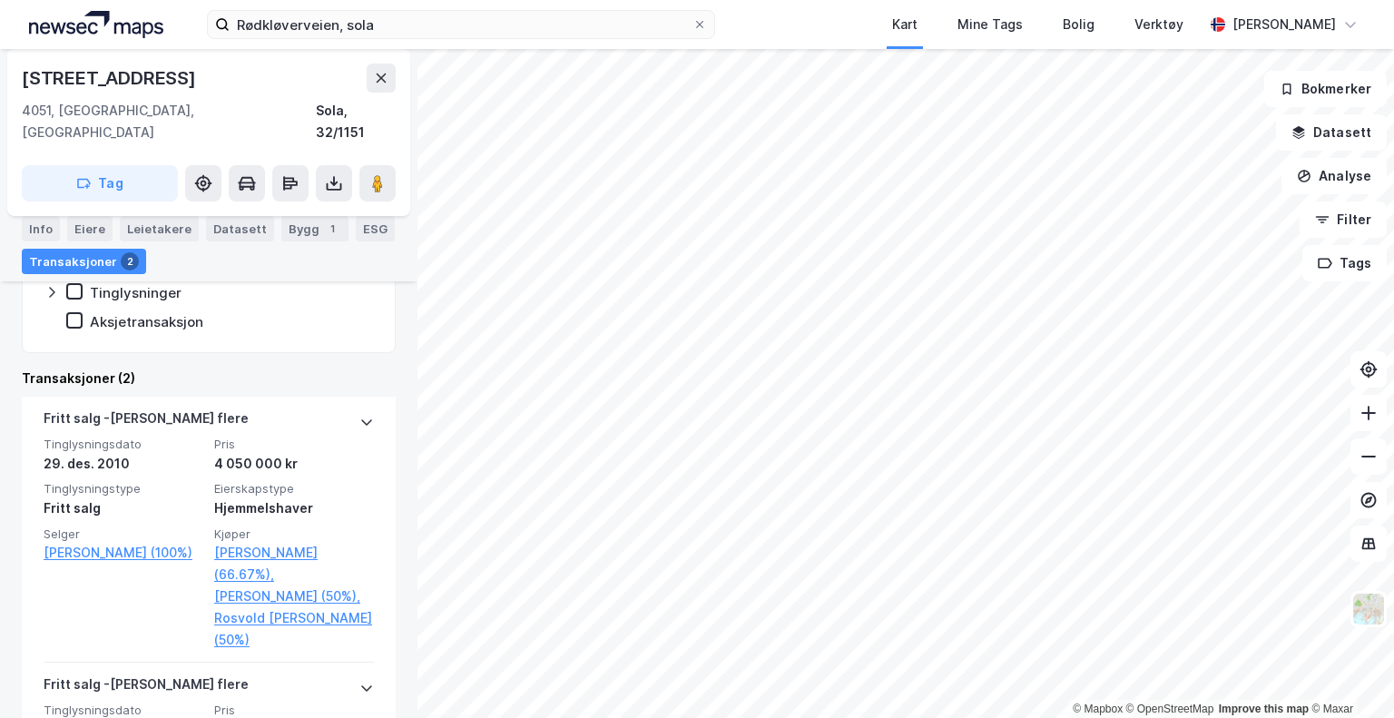
scroll to position [428, 0]
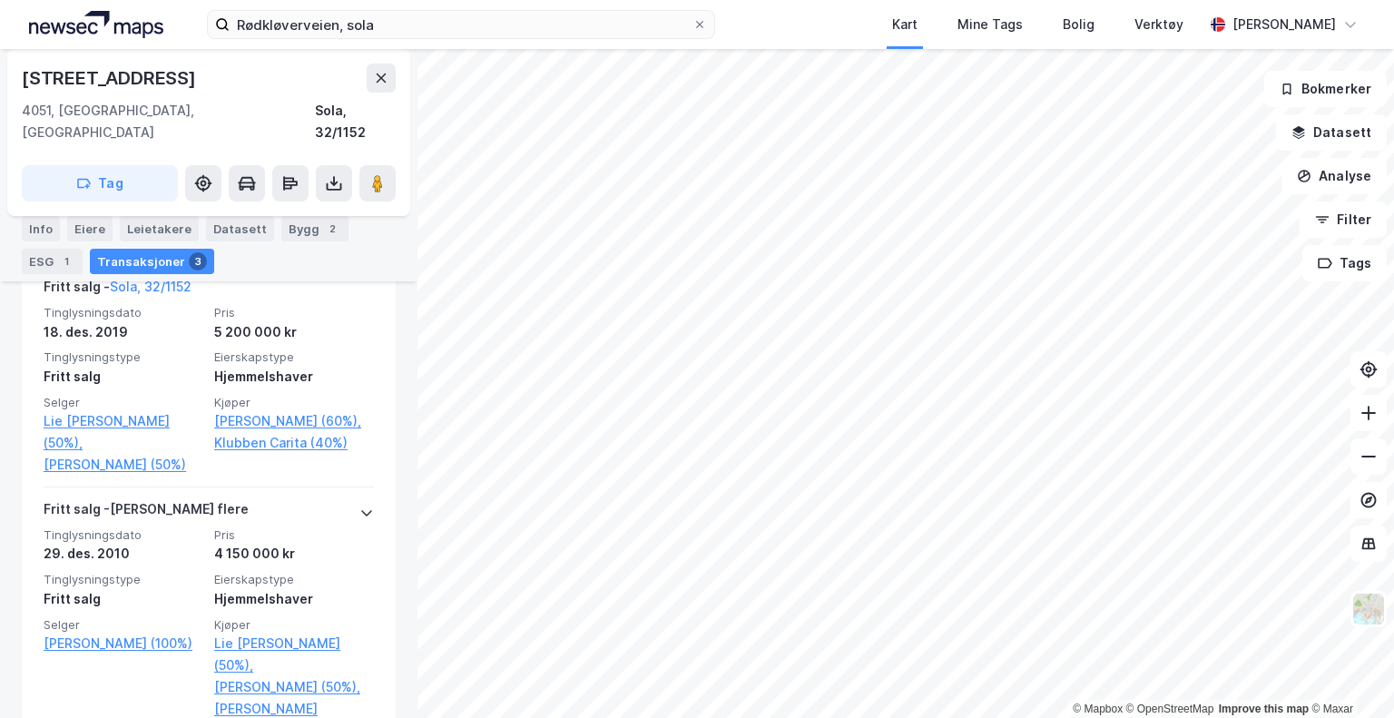
scroll to position [610, 0]
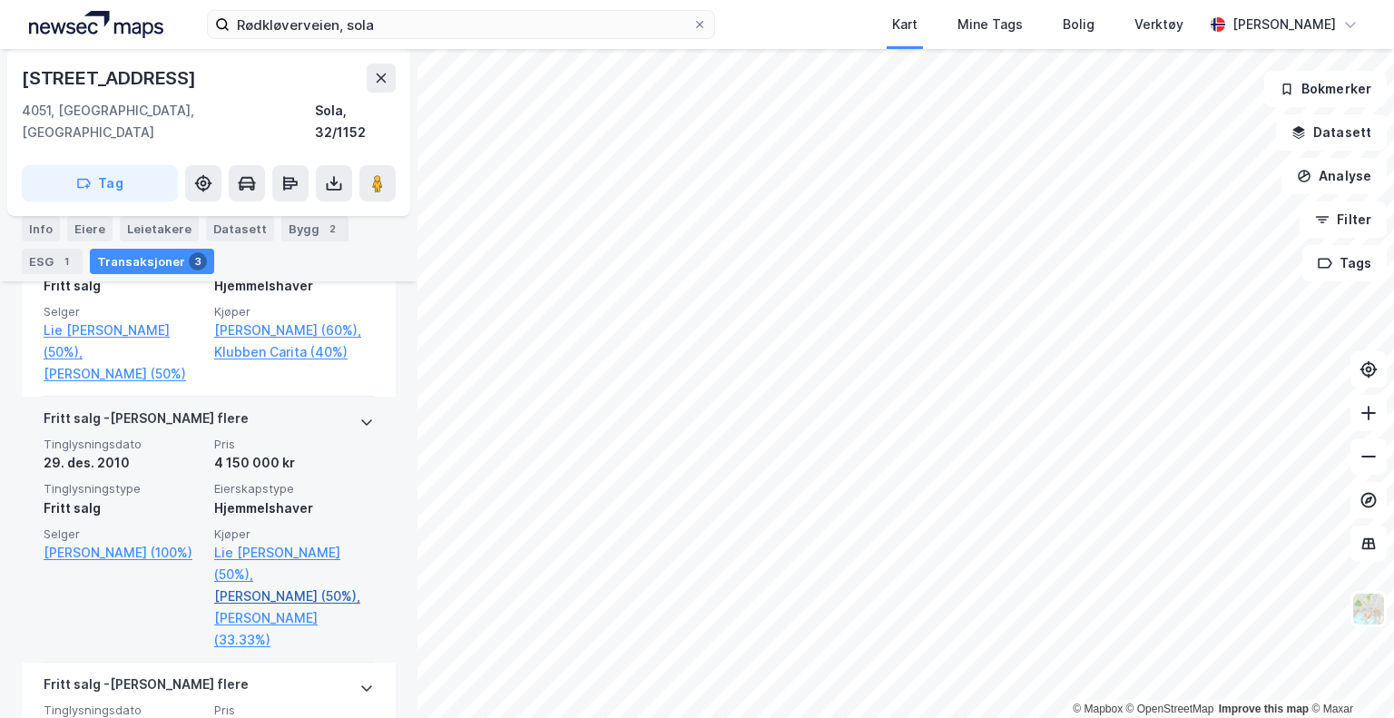
click at [269, 585] on link "[PERSON_NAME] (50%)," at bounding box center [294, 596] width 160 height 22
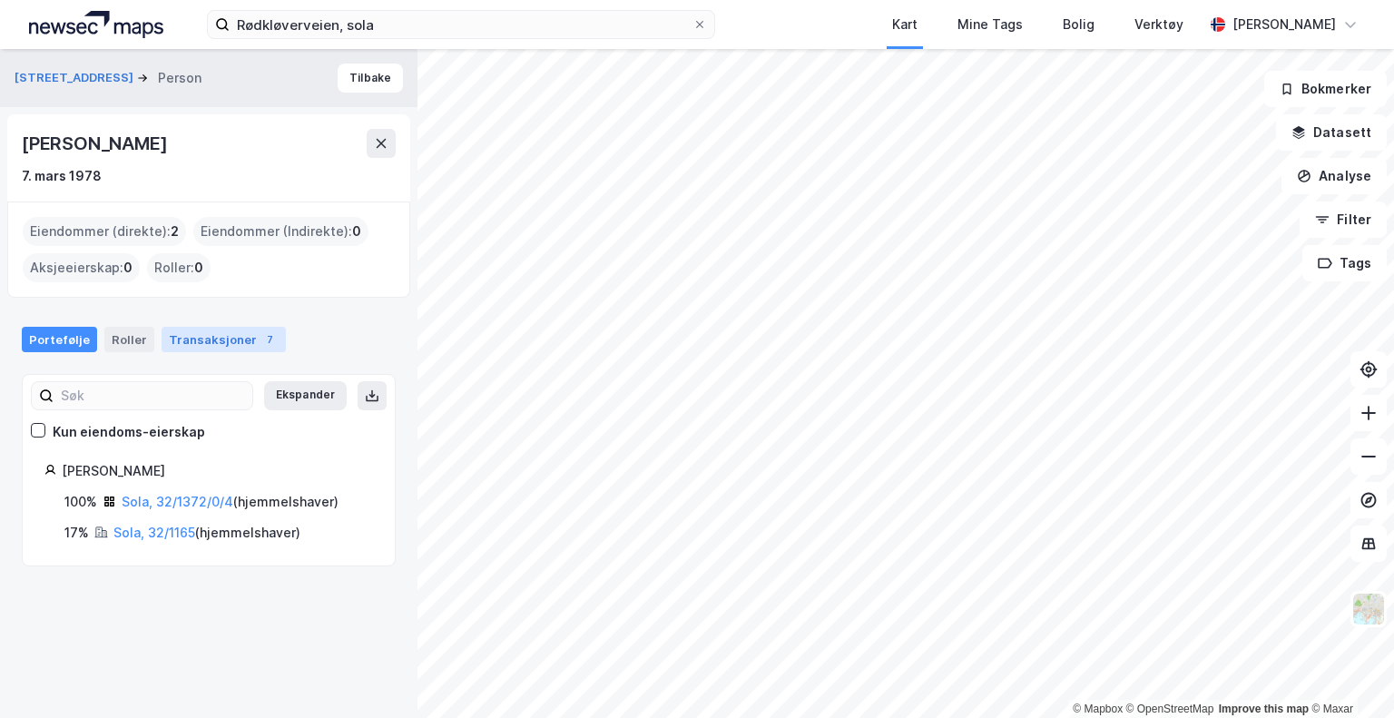
click at [218, 337] on div "Transaksjoner 7" at bounding box center [224, 339] width 124 height 25
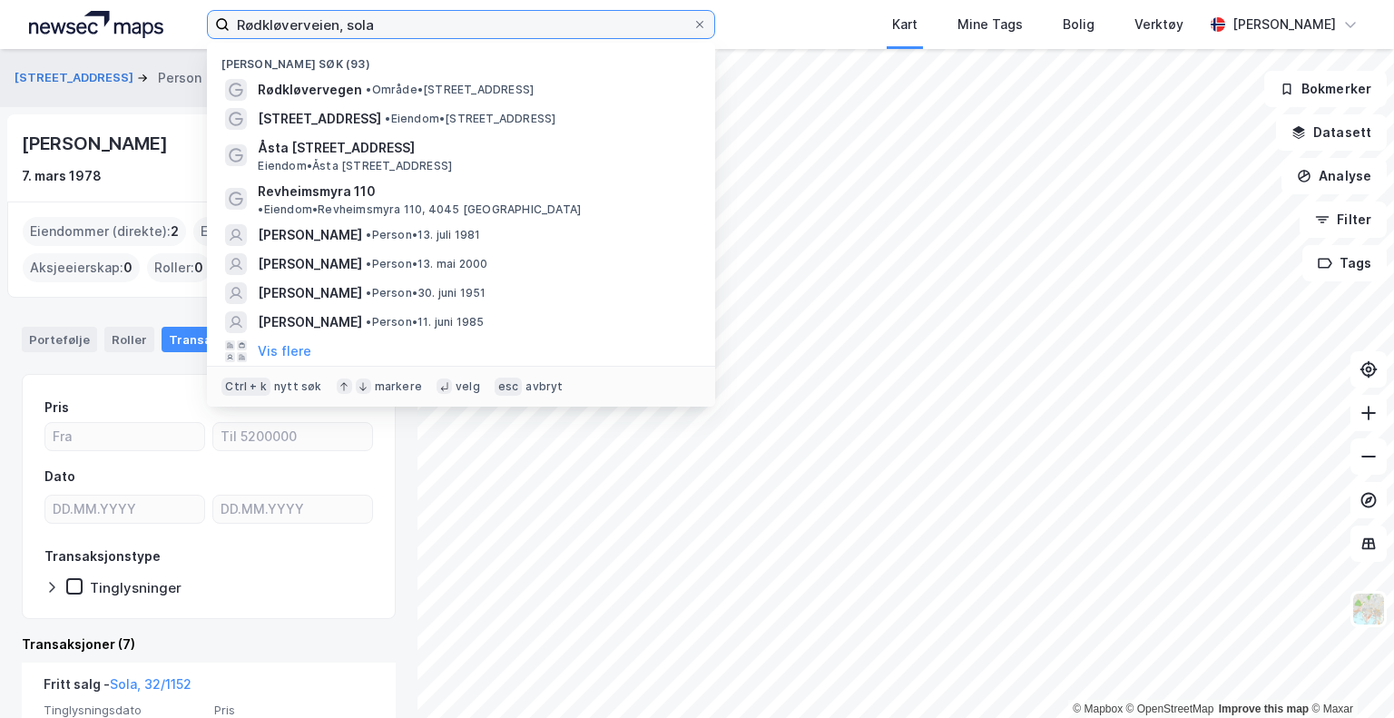
drag, startPoint x: 410, startPoint y: 21, endPoint x: 163, endPoint y: 22, distance: 246.9
click at [163, 22] on div "Rødkløverveien, [PERSON_NAME] søk (93) Rødkløvervegen • Område • Rødkløvervegen…" at bounding box center [697, 24] width 1394 height 49
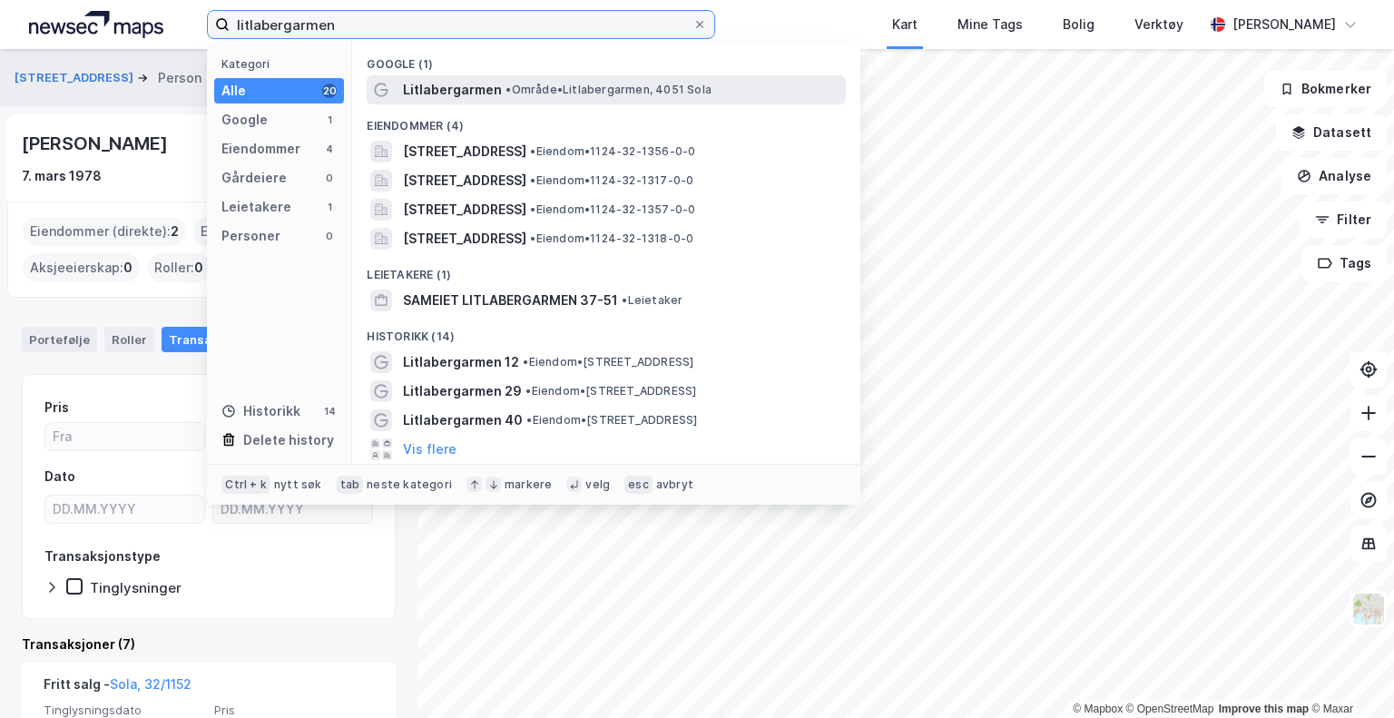
type input "litlabergarmen"
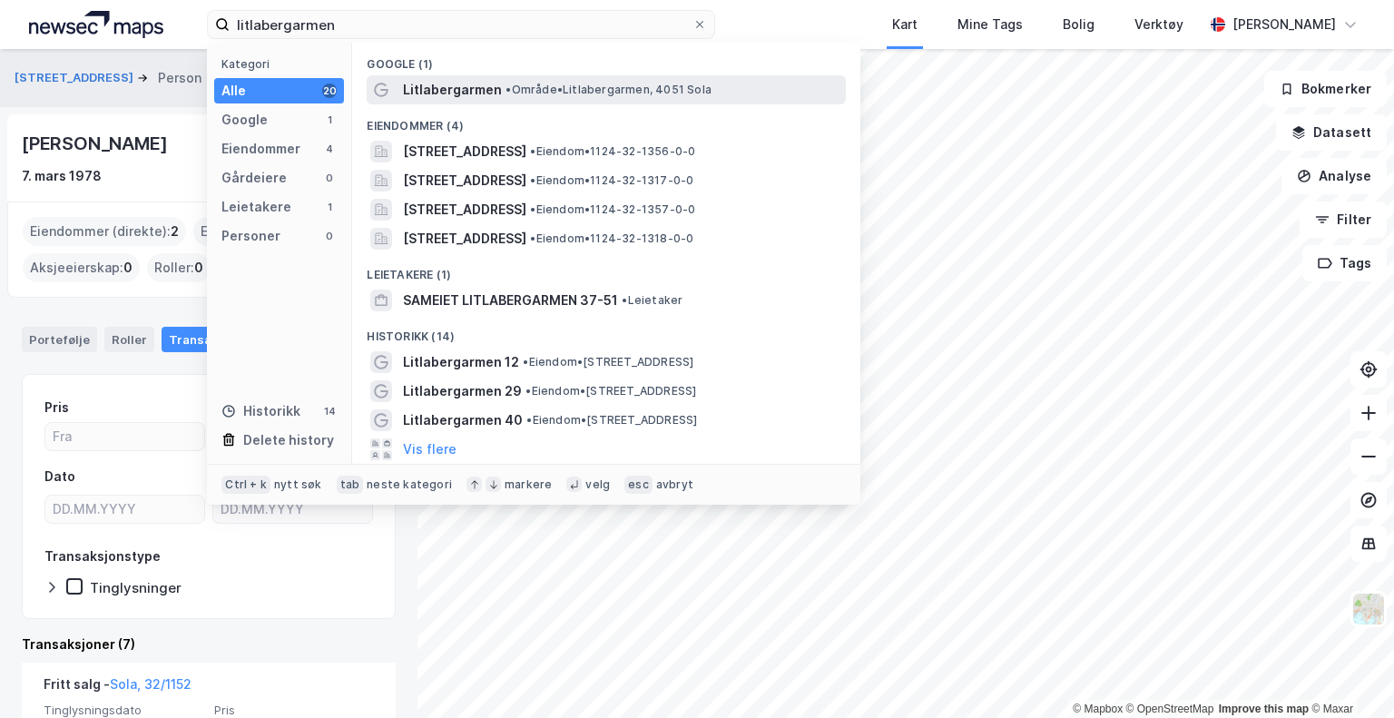
click at [584, 86] on span "• Område • Litlabergarmen, 4051 Sola" at bounding box center [609, 90] width 206 height 15
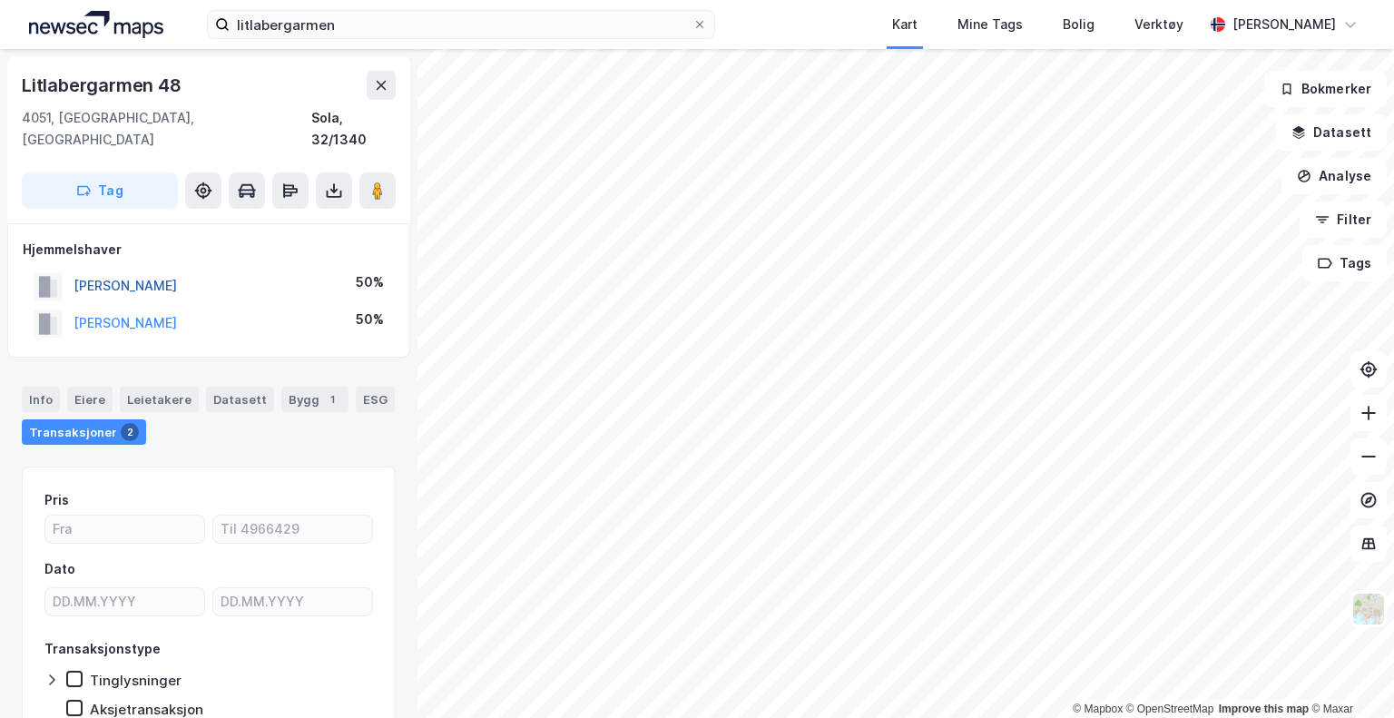
click at [0, 0] on button "[PERSON_NAME]" at bounding box center [0, 0] width 0 height 0
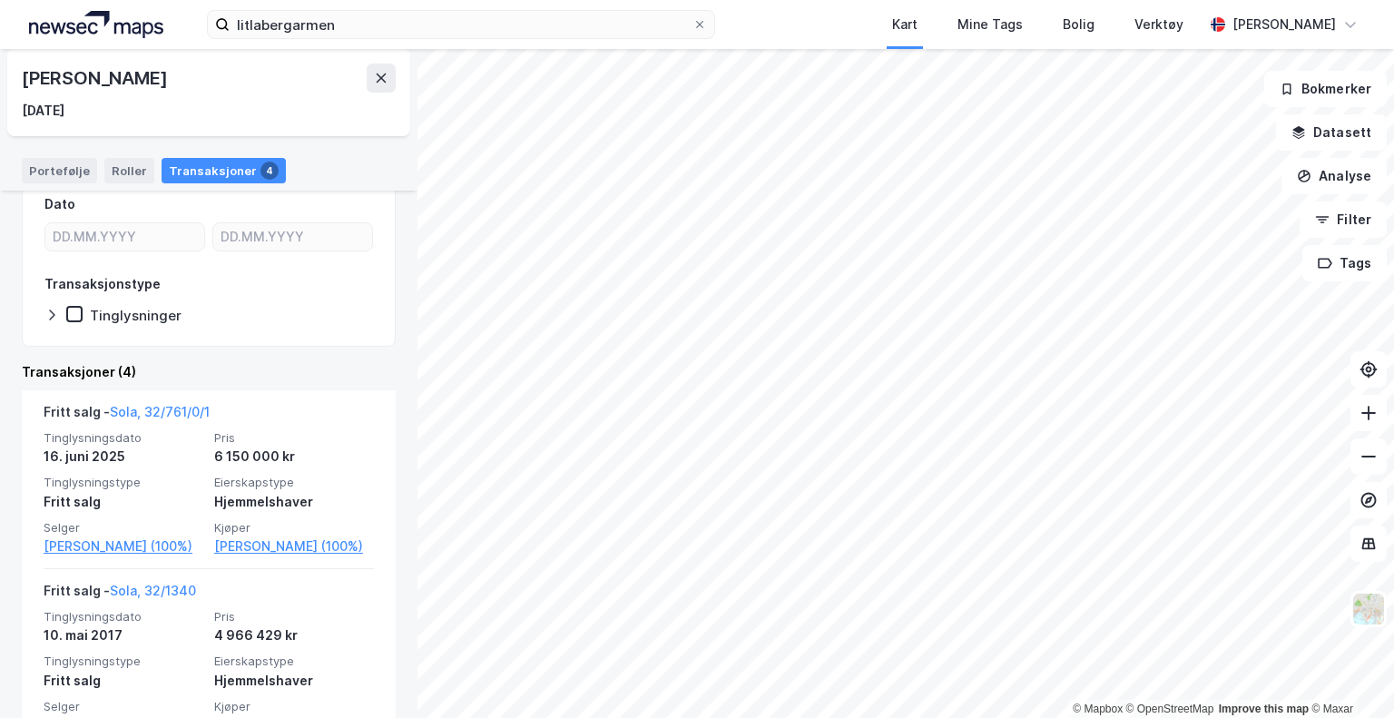
scroll to position [363, 0]
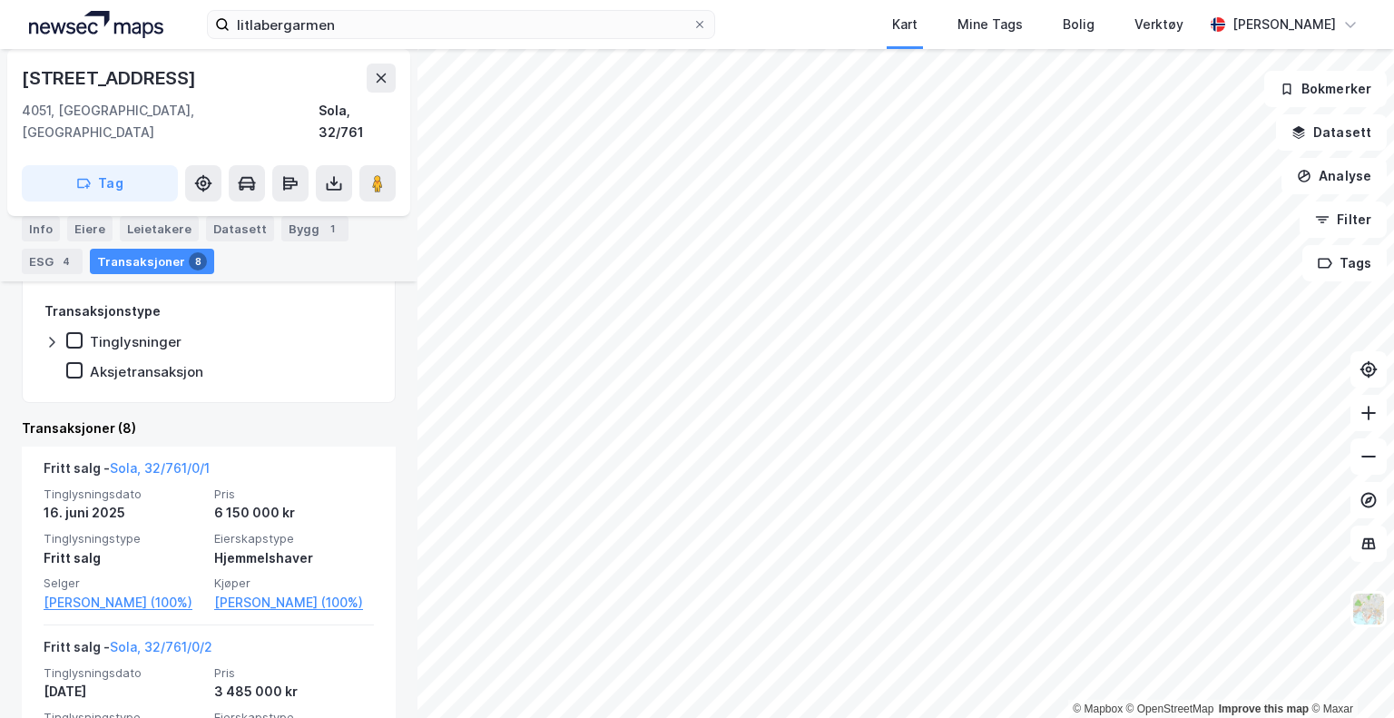
scroll to position [634, 0]
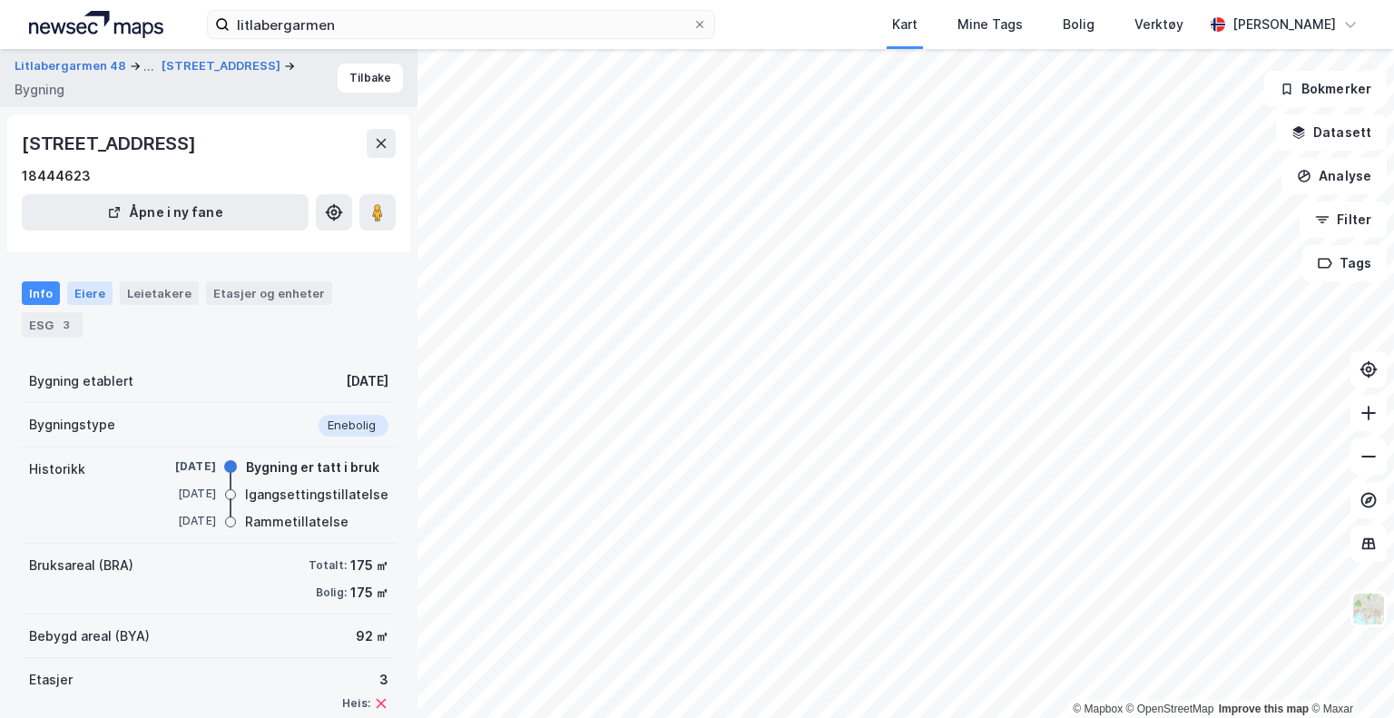
click at [103, 295] on div "Eiere" at bounding box center [89, 293] width 45 height 24
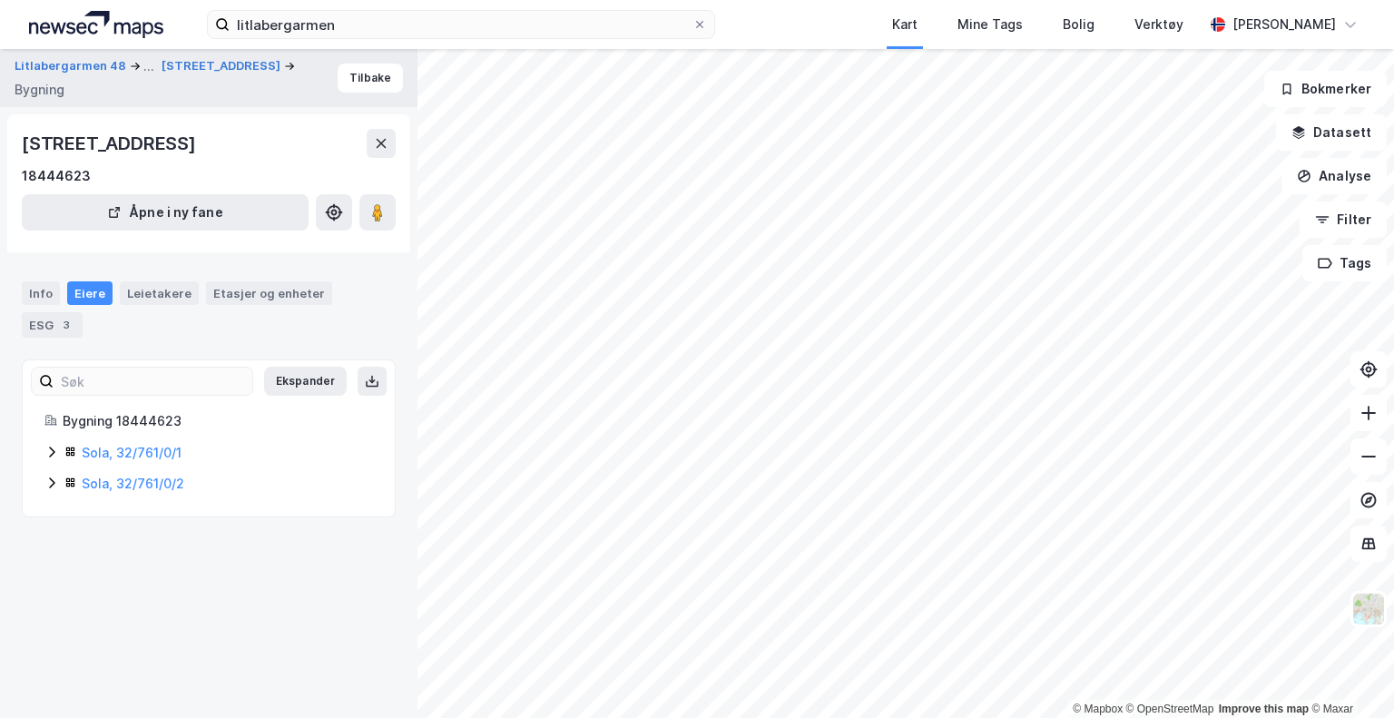
click at [49, 447] on icon at bounding box center [51, 452] width 5 height 11
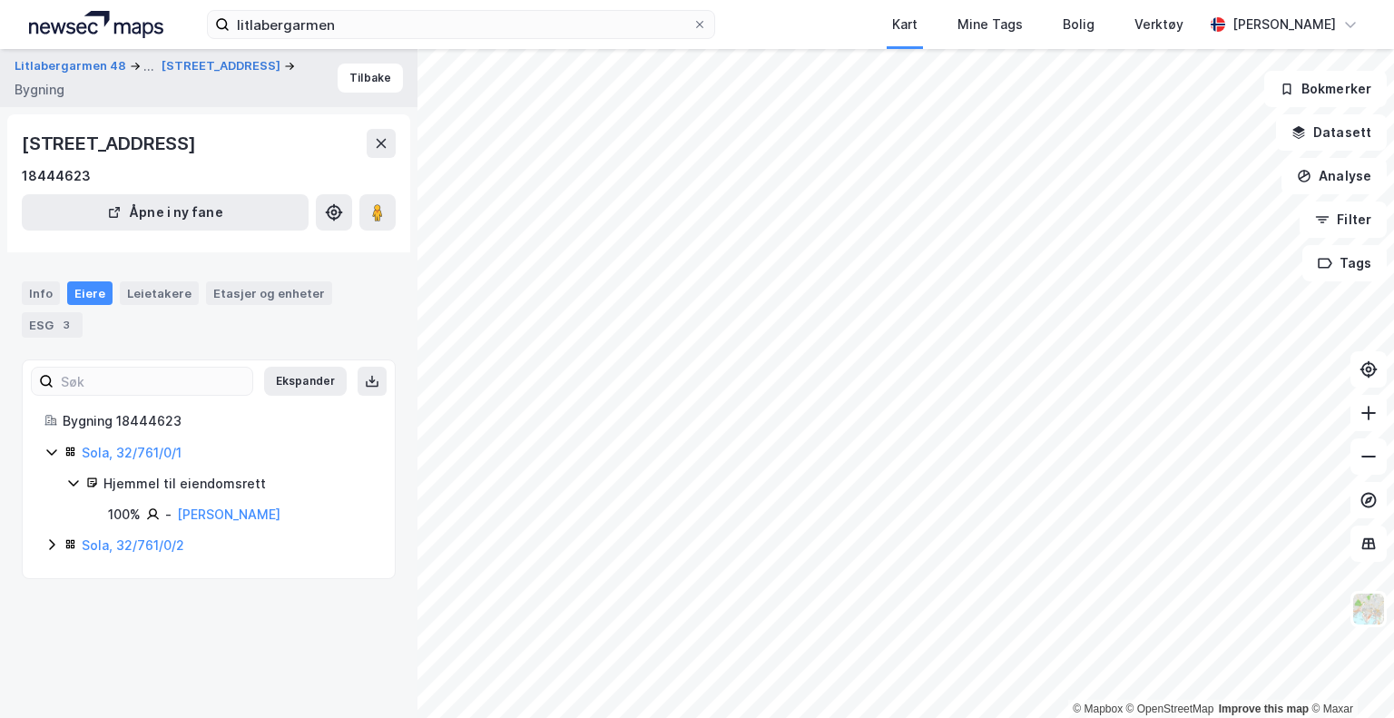
click at [53, 540] on icon at bounding box center [51, 544] width 15 height 15
